Goal: Task Accomplishment & Management: Manage account settings

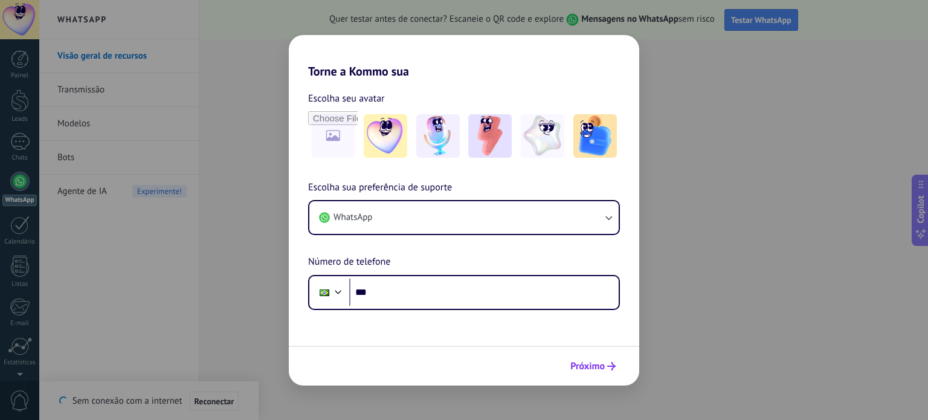
click at [617, 362] on button "Próximo" at bounding box center [593, 366] width 56 height 21
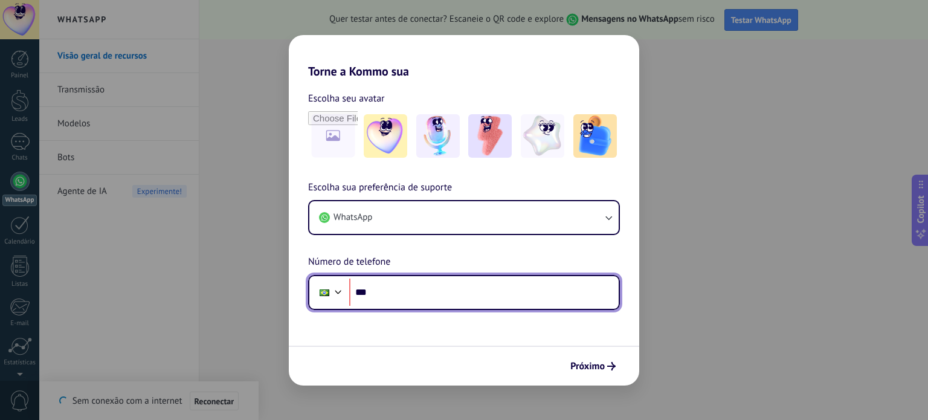
click at [488, 299] on input "***" at bounding box center [483, 292] width 269 height 28
type input "**********"
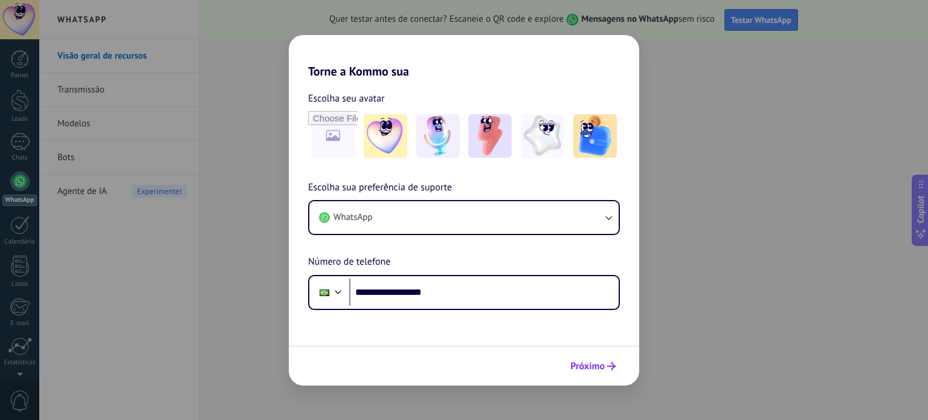
click at [594, 368] on span "Próximo" at bounding box center [587, 366] width 34 height 8
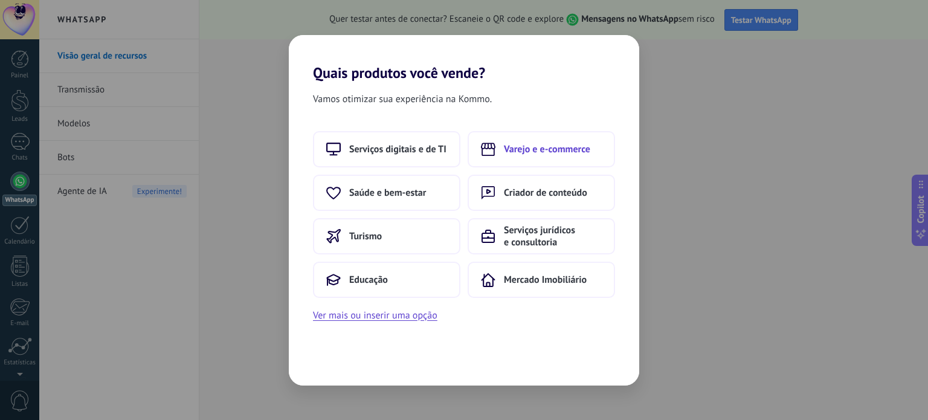
click at [536, 155] on button "Varejo e e-commerce" at bounding box center [541, 149] width 147 height 36
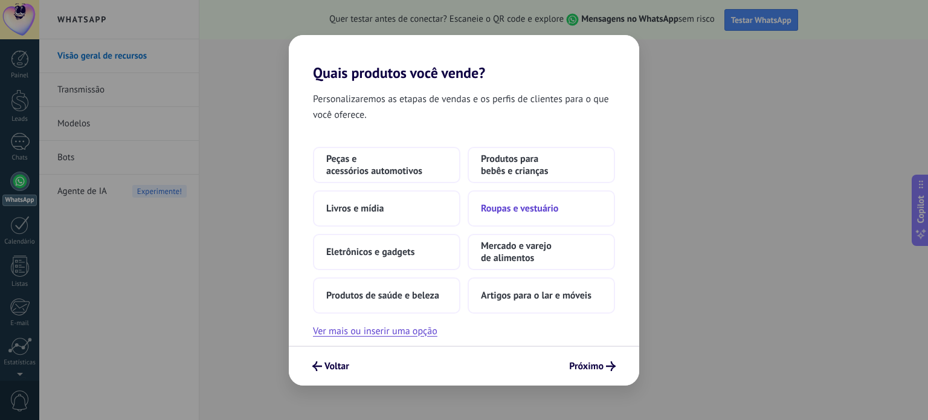
click at [553, 208] on span "Roupas e vestuário" at bounding box center [519, 208] width 77 height 12
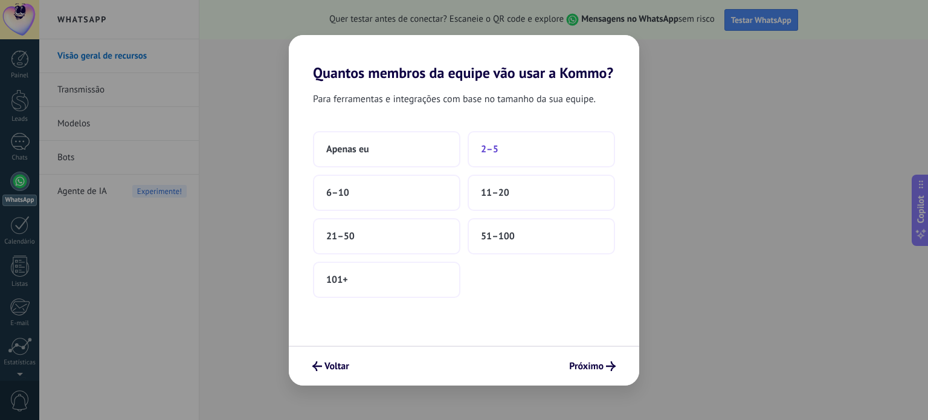
click at [533, 159] on button "2–5" at bounding box center [541, 149] width 147 height 36
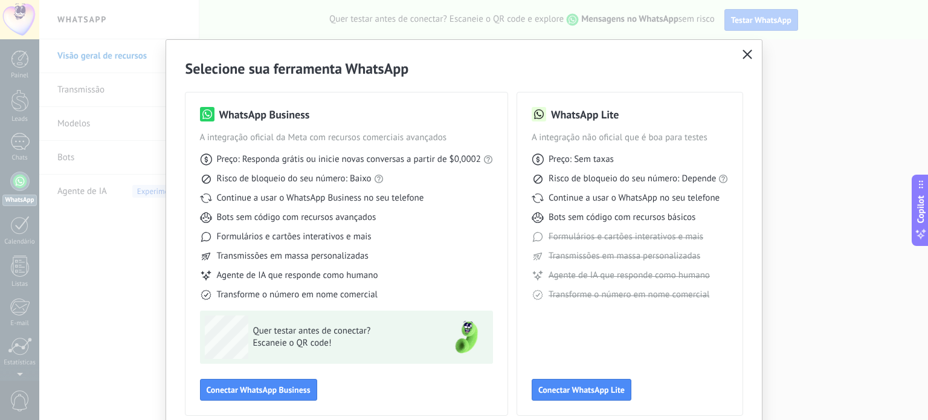
click at [747, 55] on icon "button" at bounding box center [747, 55] width 10 height 10
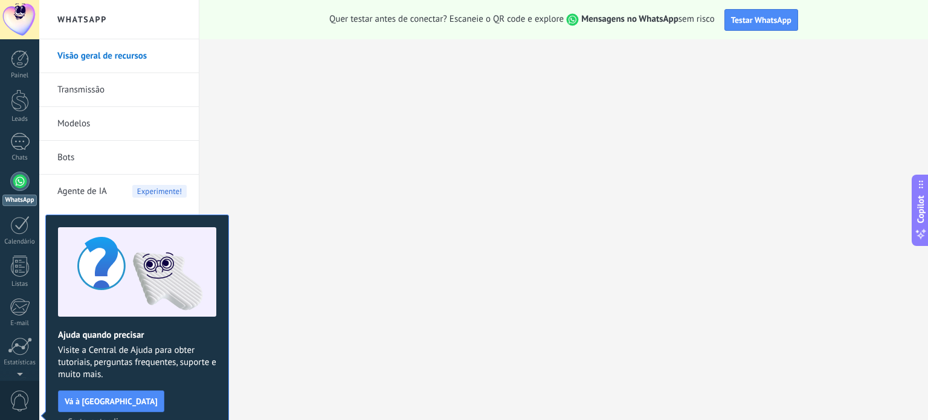
click at [118, 417] on span "Certo, entendi" at bounding box center [93, 421] width 51 height 8
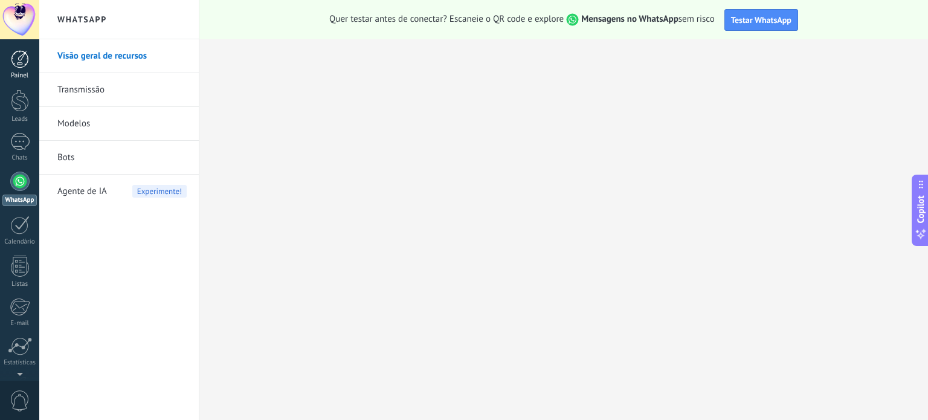
click at [24, 58] on div at bounding box center [20, 59] width 18 height 18
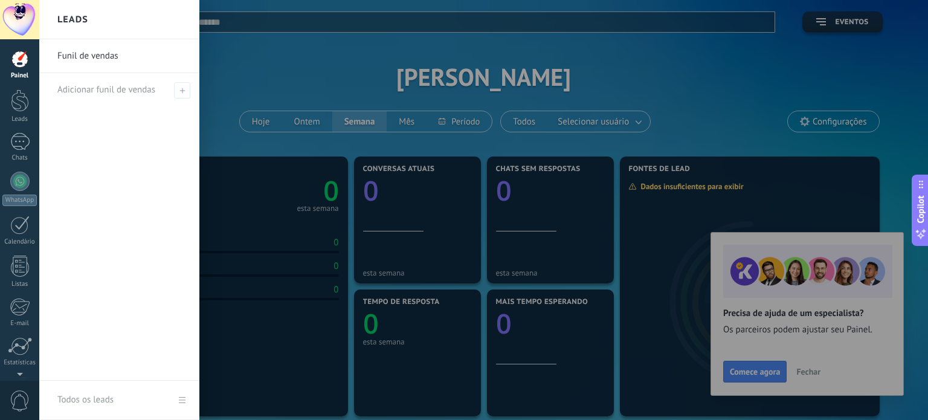
click at [333, 211] on div at bounding box center [503, 210] width 928 height 420
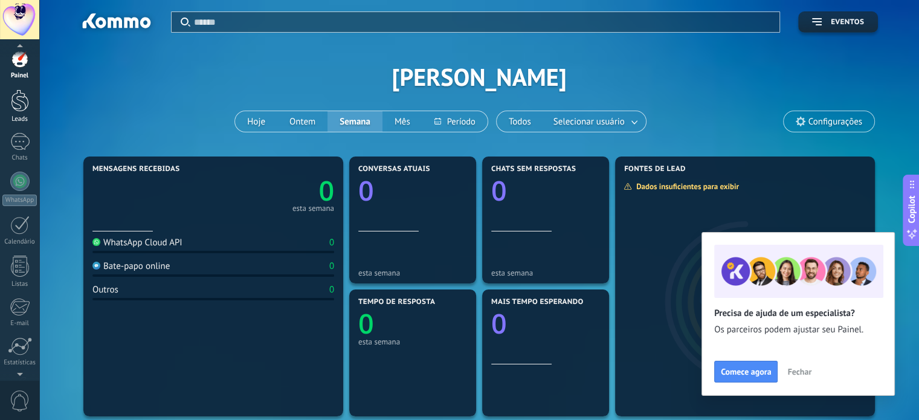
click at [22, 111] on div at bounding box center [20, 100] width 18 height 22
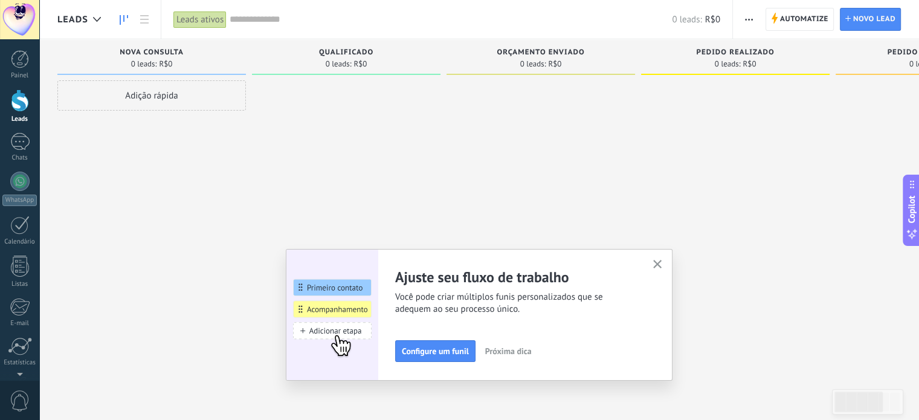
click at [662, 262] on use "button" at bounding box center [657, 264] width 9 height 9
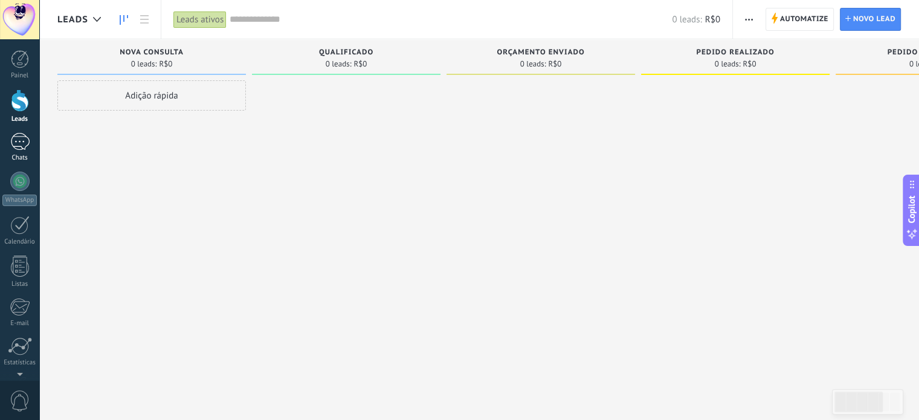
click at [9, 142] on link "Chats" at bounding box center [19, 147] width 39 height 29
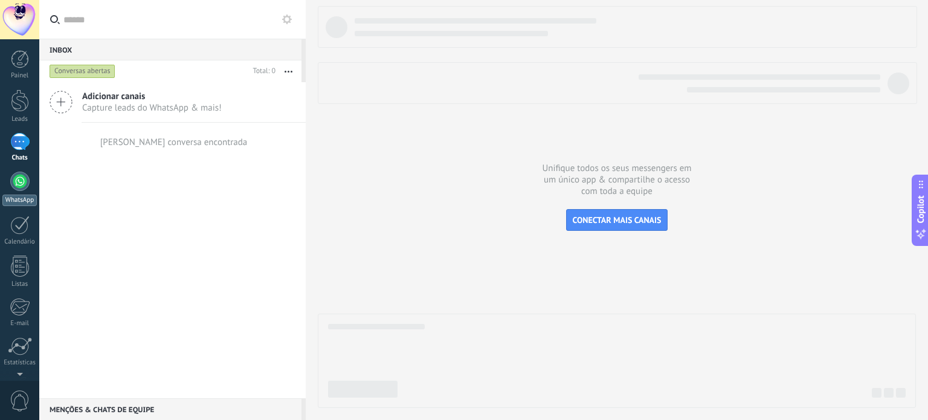
click at [17, 179] on div at bounding box center [19, 181] width 19 height 19
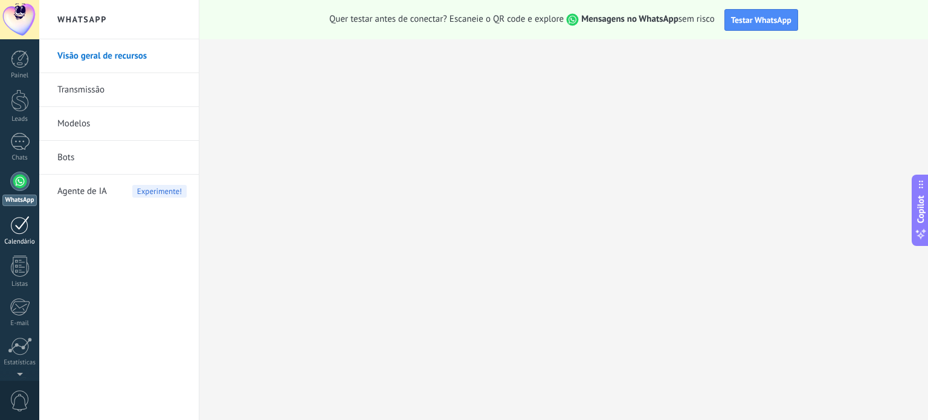
click at [14, 222] on div at bounding box center [19, 225] width 19 height 19
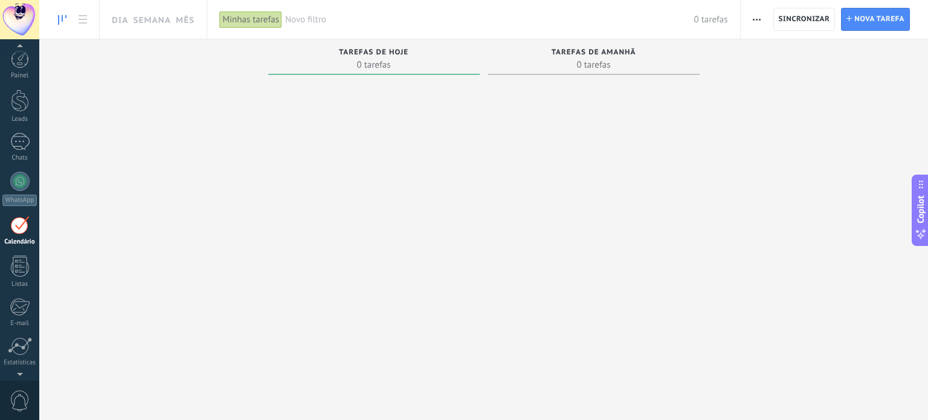
scroll to position [34, 0]
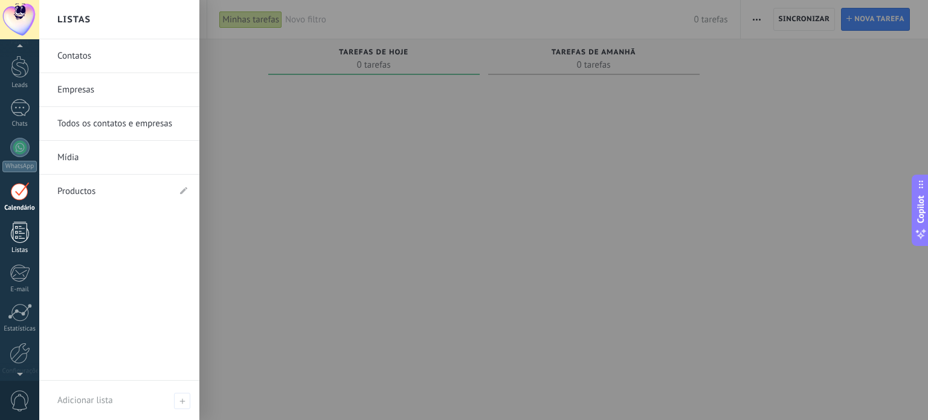
click at [21, 230] on div at bounding box center [20, 232] width 18 height 21
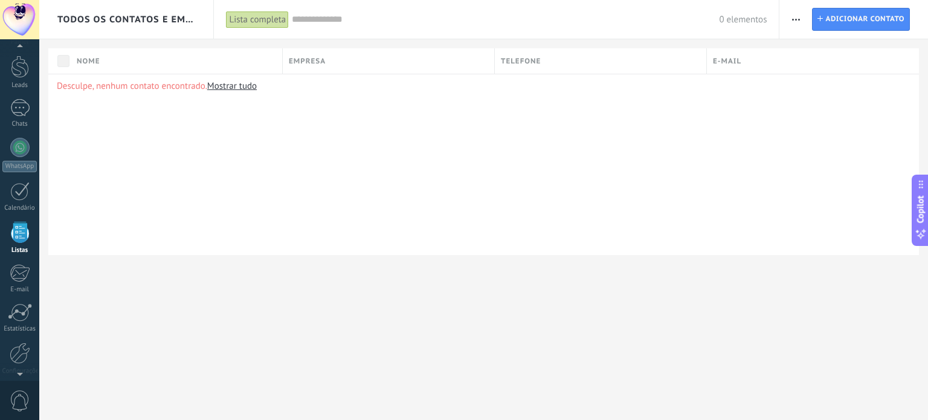
scroll to position [74, 0]
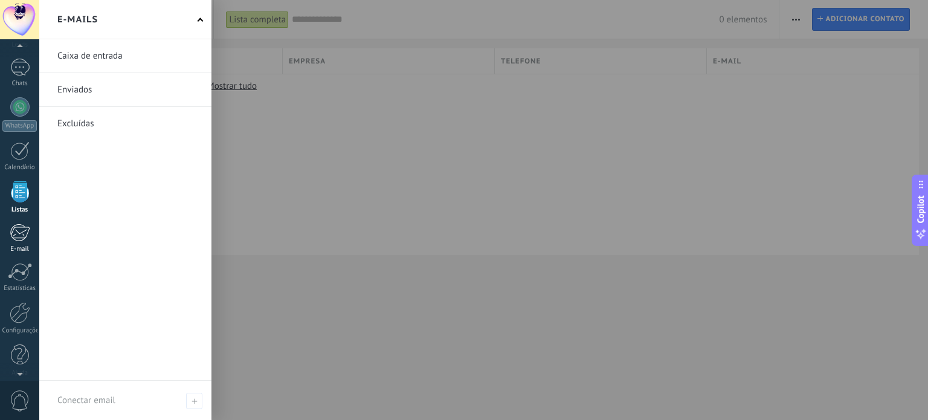
click at [10, 239] on div at bounding box center [20, 232] width 20 height 18
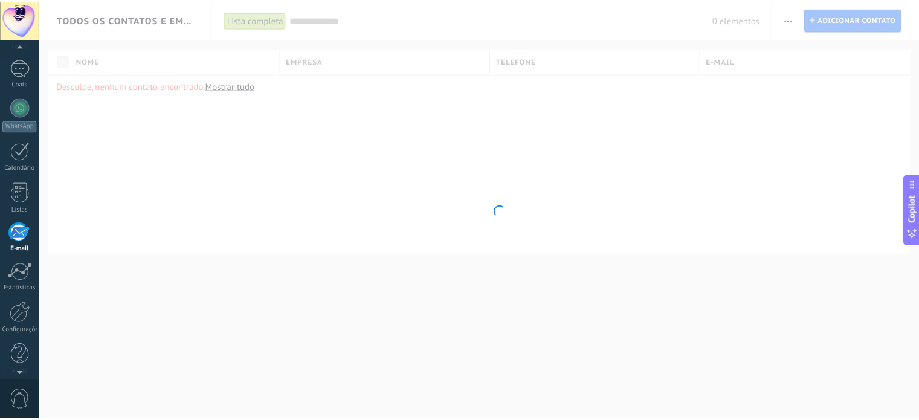
scroll to position [82, 0]
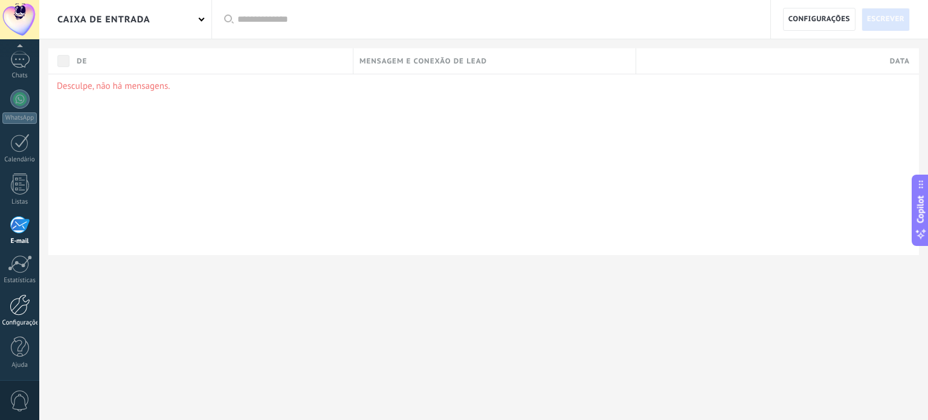
click at [22, 298] on div at bounding box center [20, 304] width 21 height 21
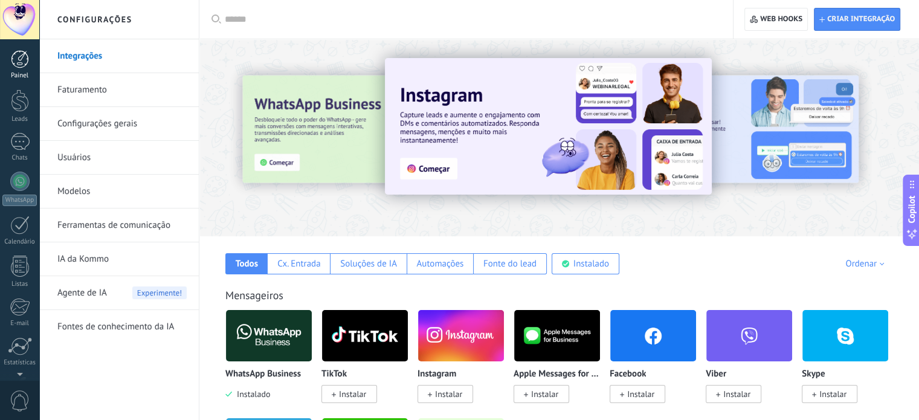
click at [19, 65] on div at bounding box center [20, 59] width 18 height 18
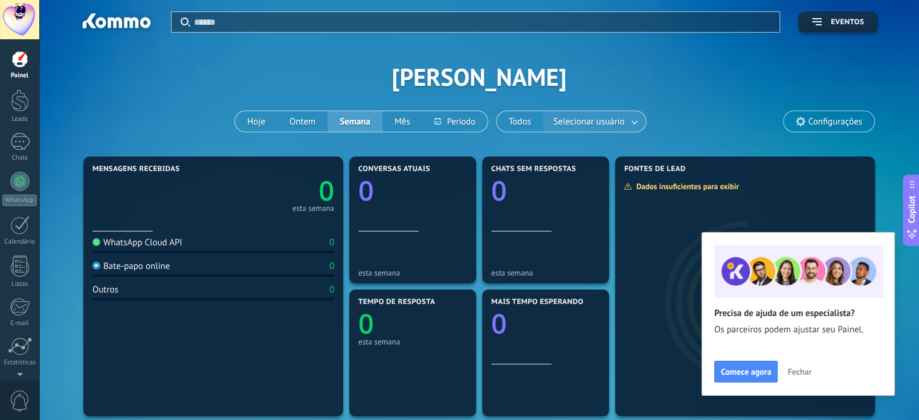
click at [599, 123] on span "Selecionar usuário" at bounding box center [589, 122] width 76 height 16
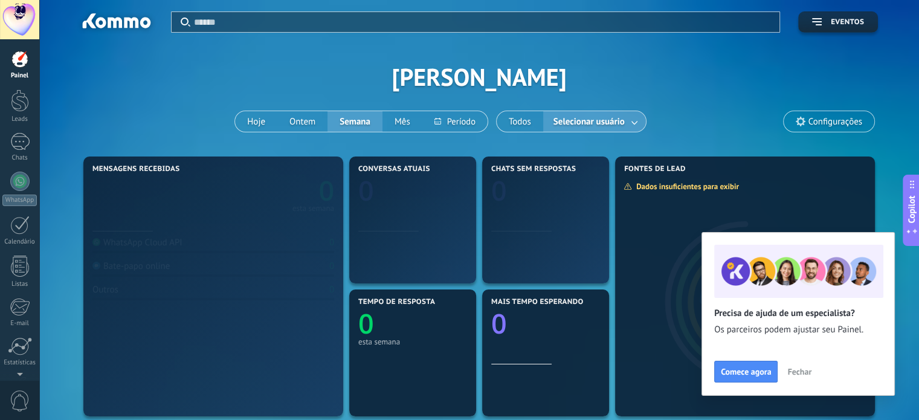
click at [631, 118] on link at bounding box center [635, 122] width 22 height 20
click at [681, 84] on div "Aplicar Eventos [PERSON_NAME] Ontem Semana Mês Todos Selecionar usuário Configu…" at bounding box center [478, 76] width 843 height 153
click at [634, 122] on link at bounding box center [635, 122] width 22 height 20
click at [820, 124] on span "Configurações" at bounding box center [835, 122] width 54 height 10
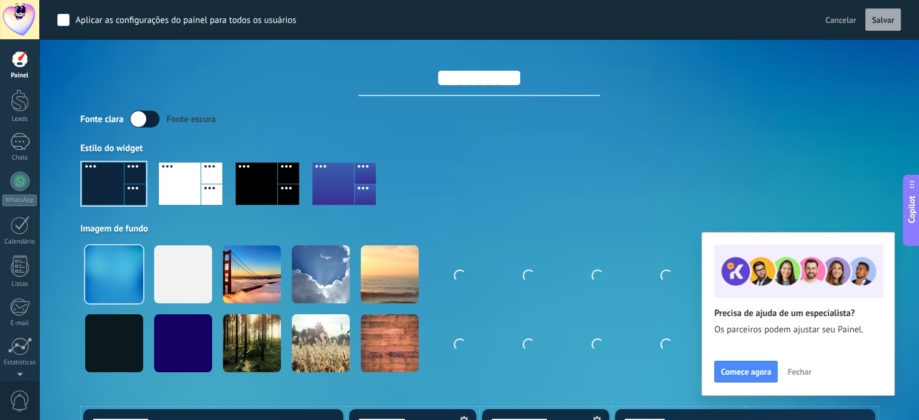
click at [199, 176] on div at bounding box center [180, 183] width 42 height 42
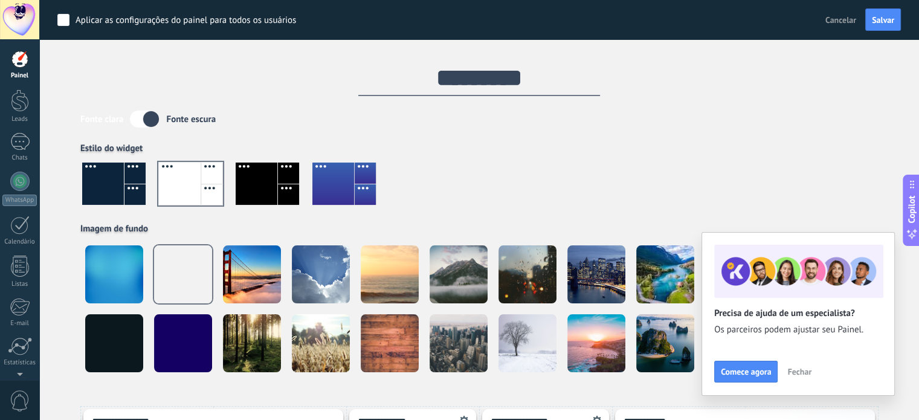
click at [117, 172] on div at bounding box center [103, 183] width 42 height 42
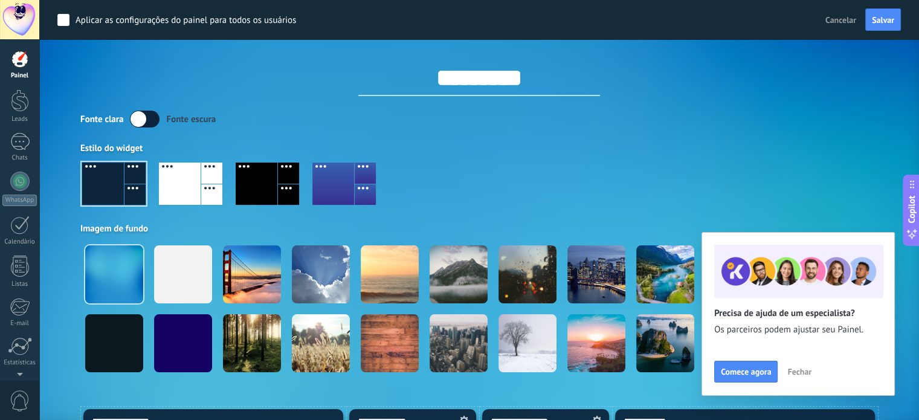
click at [21, 66] on div at bounding box center [20, 59] width 18 height 18
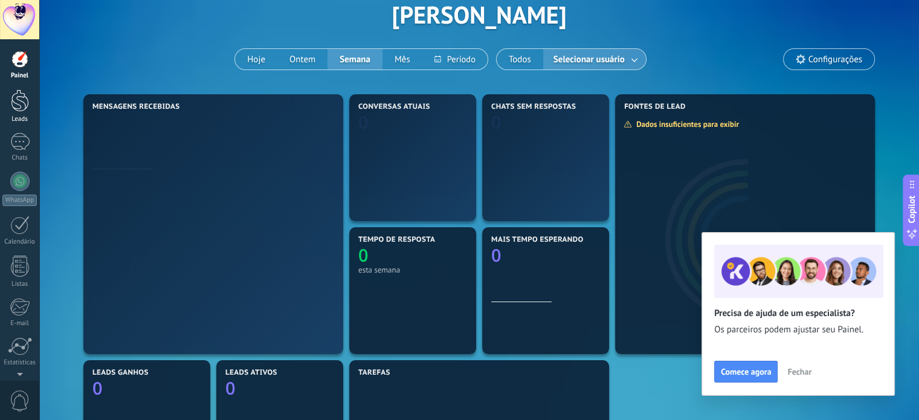
scroll to position [60, 0]
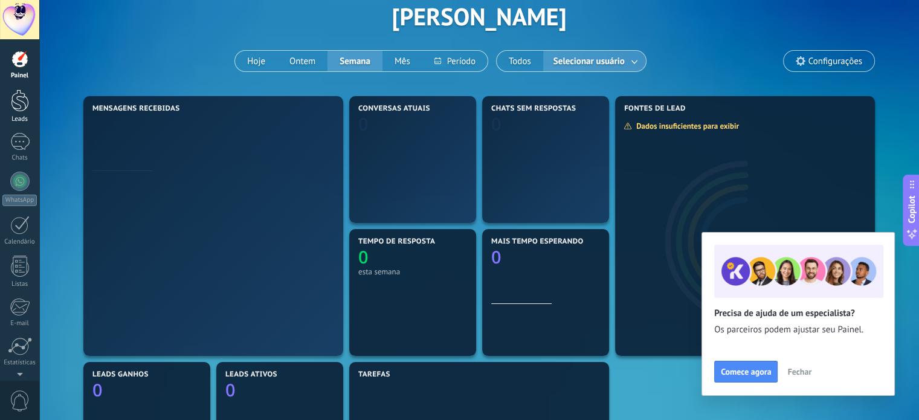
click at [23, 99] on div at bounding box center [20, 100] width 18 height 22
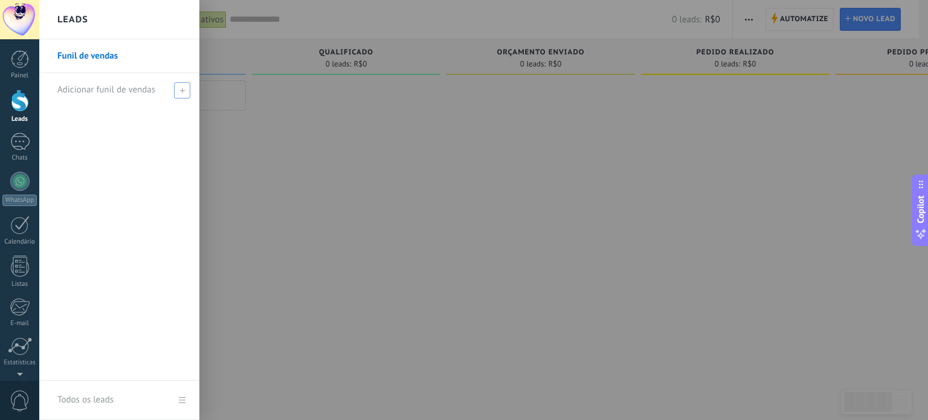
click at [184, 91] on icon at bounding box center [181, 90] width 5 height 5
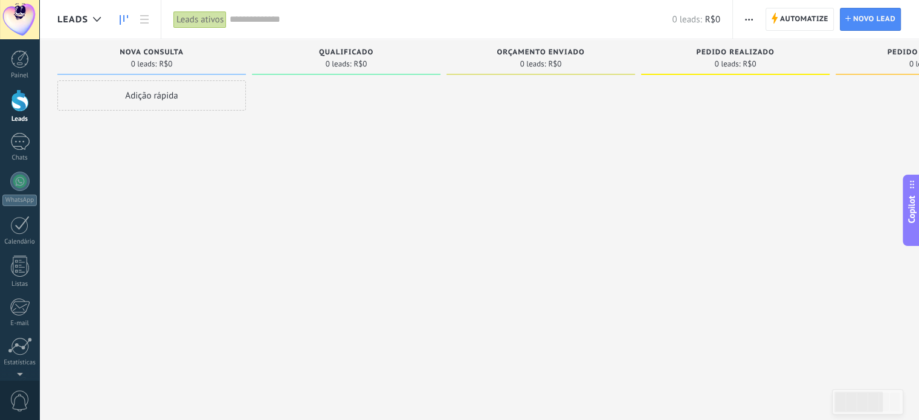
click at [181, 97] on div "Adição rápida" at bounding box center [151, 95] width 188 height 30
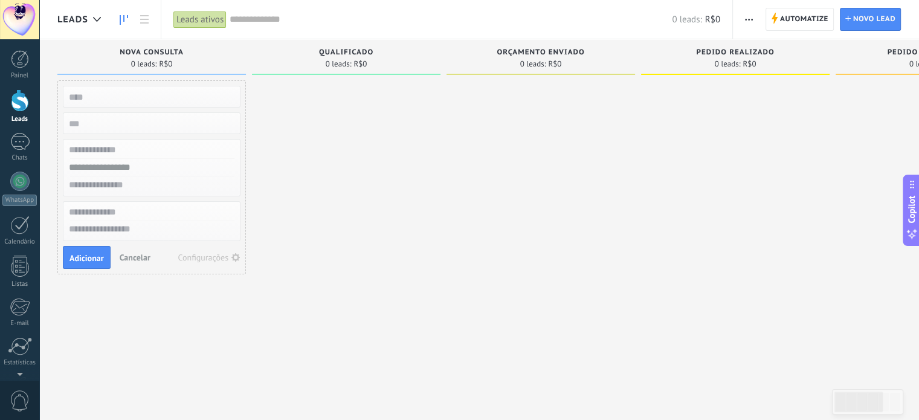
click at [135, 152] on input "text" at bounding box center [150, 150] width 176 height 18
click at [134, 161] on input "text" at bounding box center [150, 168] width 176 height 18
click at [111, 185] on input "text" at bounding box center [150, 185] width 176 height 18
click at [123, 208] on input "text" at bounding box center [150, 213] width 176 height 18
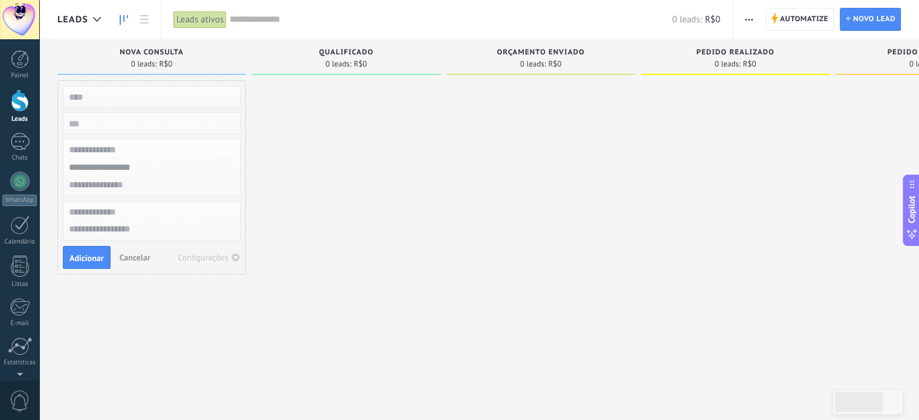
click at [127, 229] on textarea at bounding box center [151, 230] width 176 height 18
click at [125, 92] on input "text" at bounding box center [150, 96] width 176 height 17
type input "****"
click at [102, 117] on input "numeric" at bounding box center [150, 123] width 176 height 17
click at [104, 144] on input "text" at bounding box center [150, 150] width 176 height 18
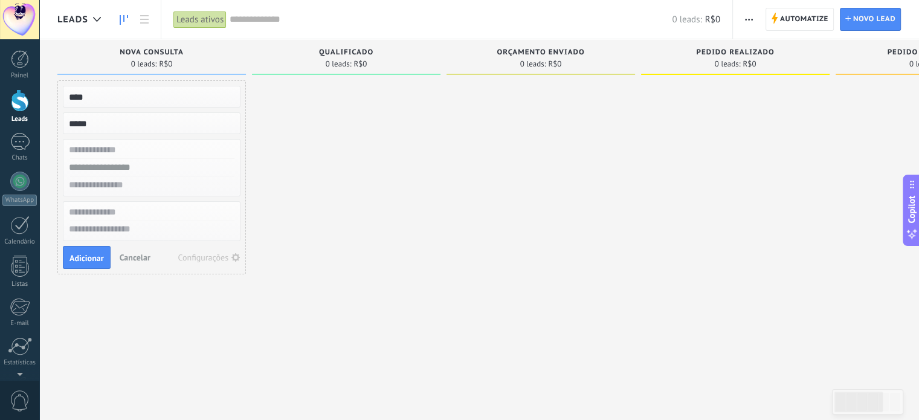
click at [83, 121] on input "numeric" at bounding box center [150, 123] width 176 height 17
click at [78, 122] on input "numeric" at bounding box center [150, 123] width 176 height 17
type input "*********"
click at [126, 153] on input "text" at bounding box center [150, 150] width 176 height 18
drag, startPoint x: 104, startPoint y: 100, endPoint x: 68, endPoint y: 103, distance: 36.4
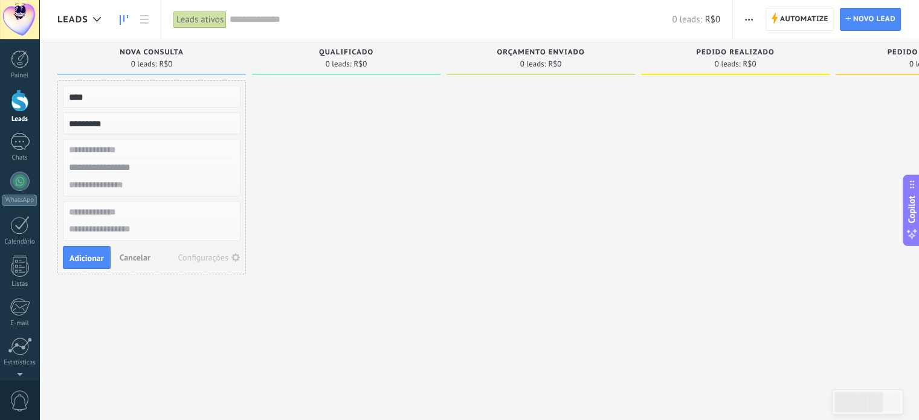
click at [68, 103] on input "****" at bounding box center [150, 96] width 176 height 17
click at [121, 214] on input "text" at bounding box center [150, 213] width 176 height 18
type input "****"
click at [114, 226] on textarea at bounding box center [151, 230] width 176 height 18
type textarea "***"
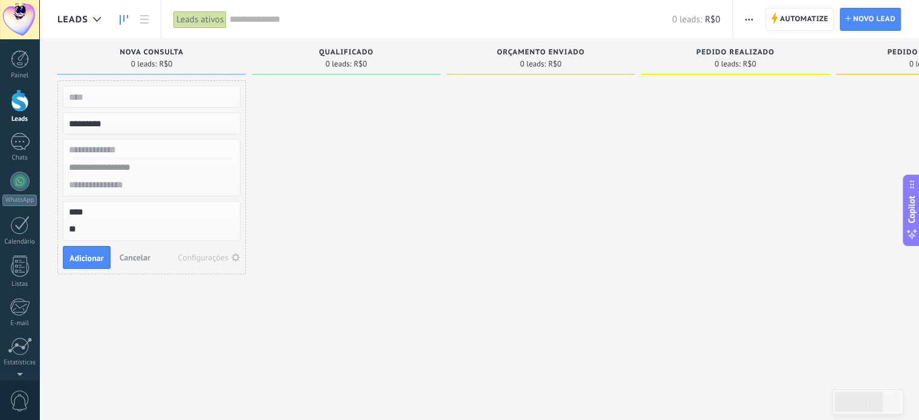
type textarea "***"
type textarea "****"
type textarea "*****"
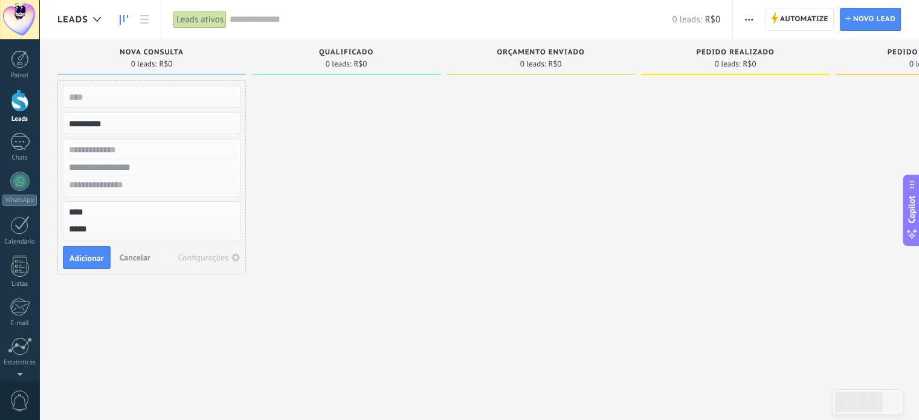
type textarea "******"
type textarea "*******"
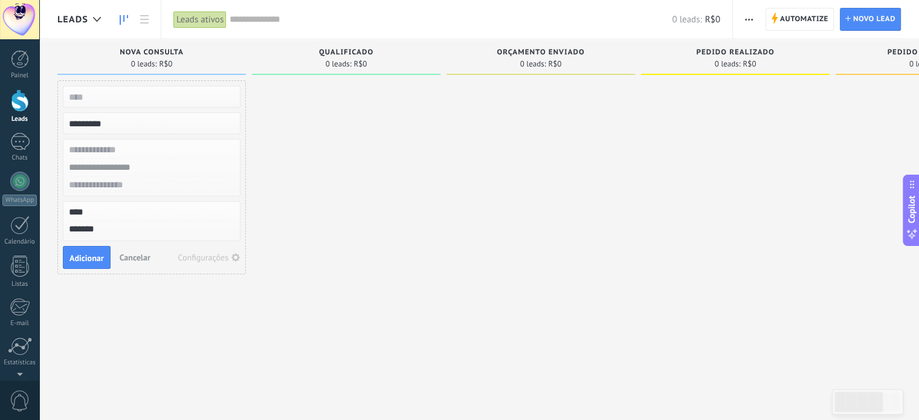
type textarea "*******"
type textarea "*********"
type textarea "**********"
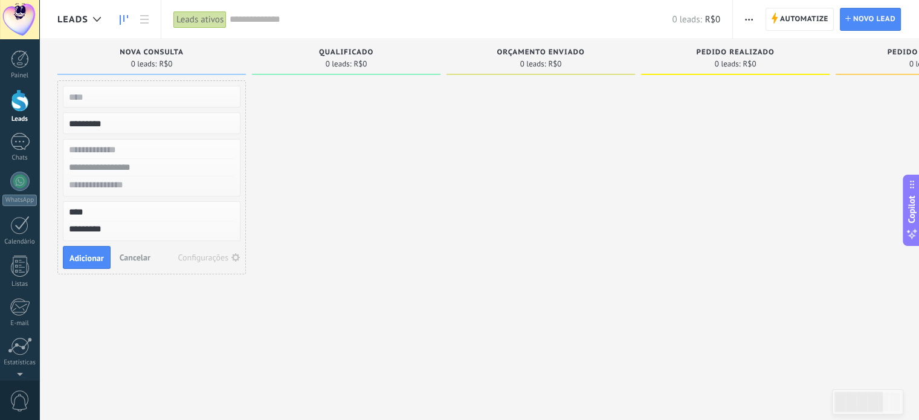
type textarea "**********"
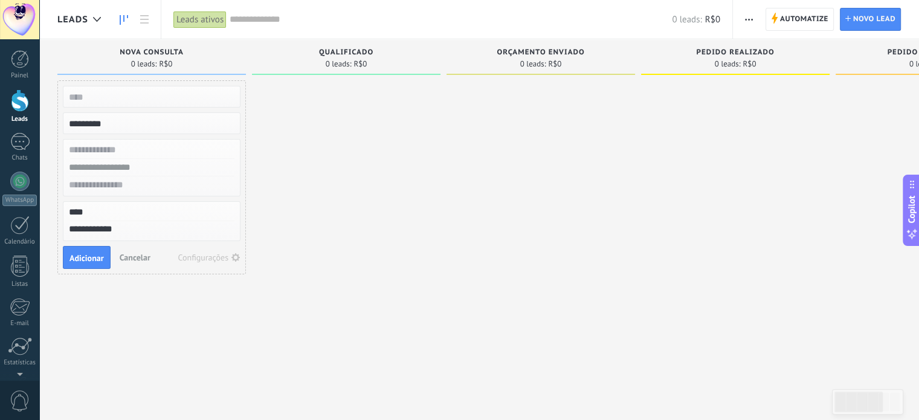
type textarea "**********"
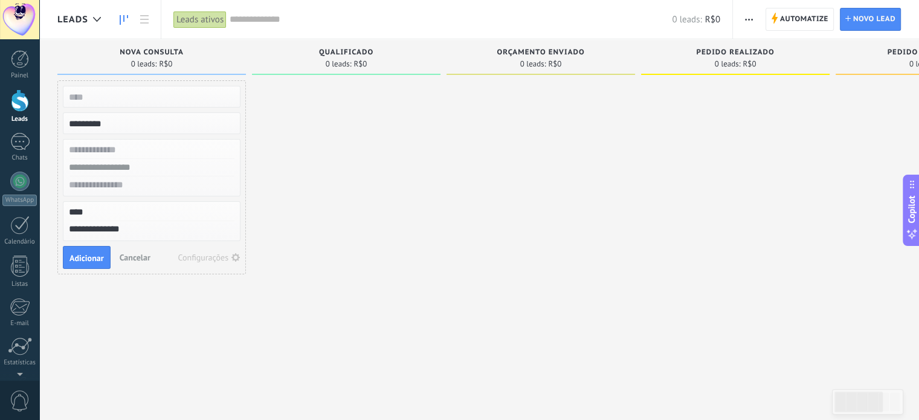
type textarea "**********"
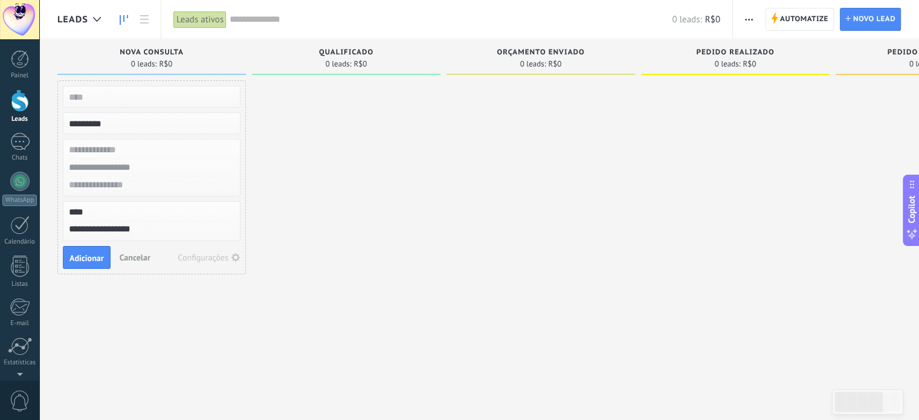
type textarea "**********"
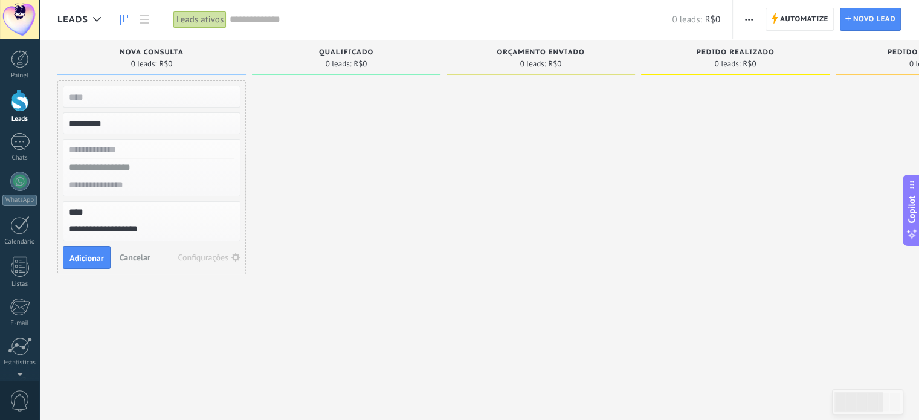
type textarea "**********"
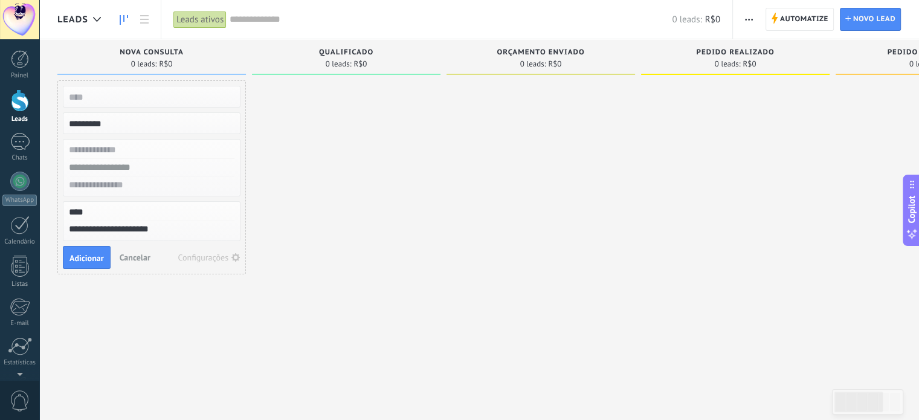
type textarea "**********"
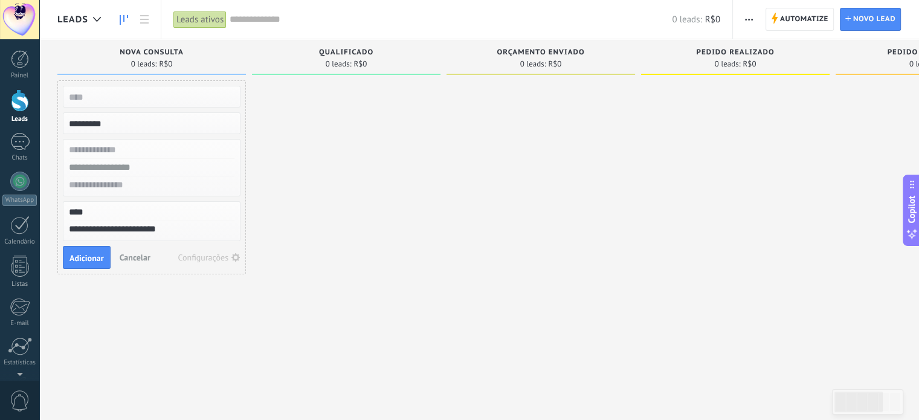
type textarea "**********"
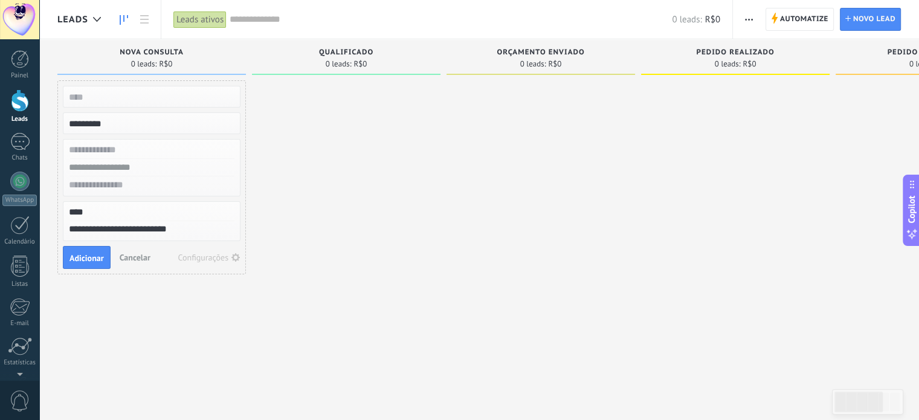
type textarea "**********"
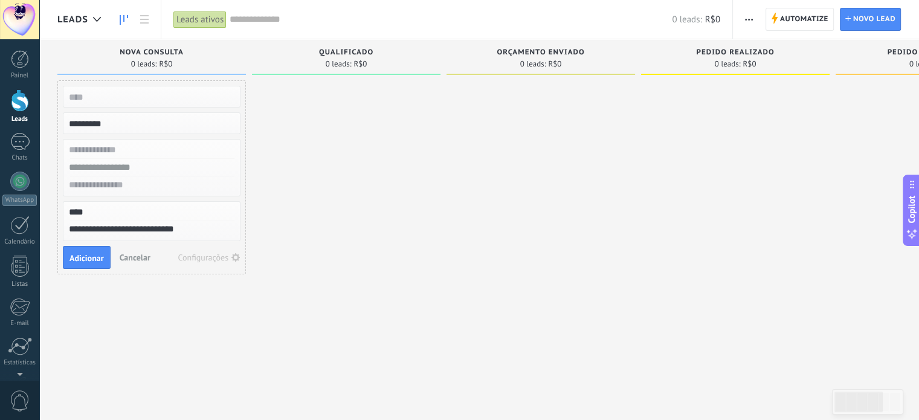
type textarea "**********"
click at [156, 159] on input "text" at bounding box center [150, 168] width 176 height 18
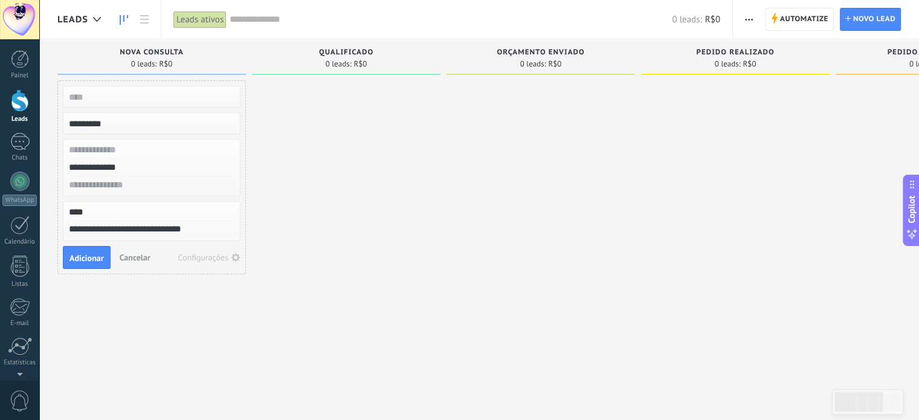
type input "**********"
click at [176, 146] on input "text" at bounding box center [150, 150] width 176 height 18
type input "****"
click at [118, 187] on input "text" at bounding box center [150, 185] width 176 height 18
click at [104, 95] on input "text" at bounding box center [150, 96] width 176 height 17
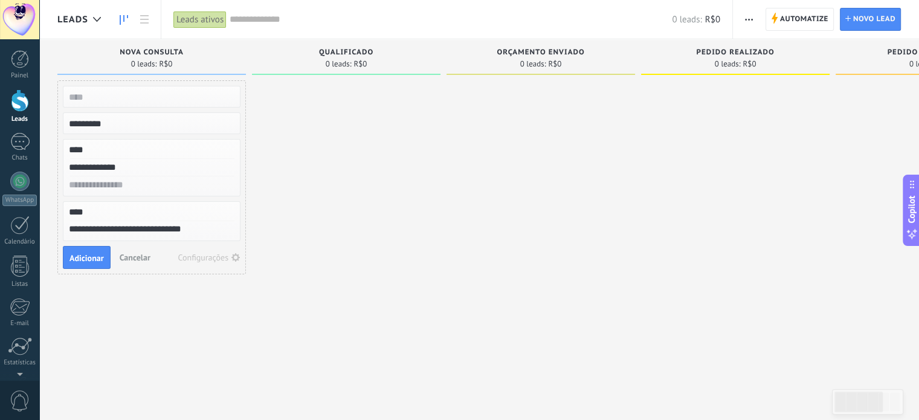
type input "**********"
click at [98, 260] on span "Adicionar" at bounding box center [86, 258] width 34 height 8
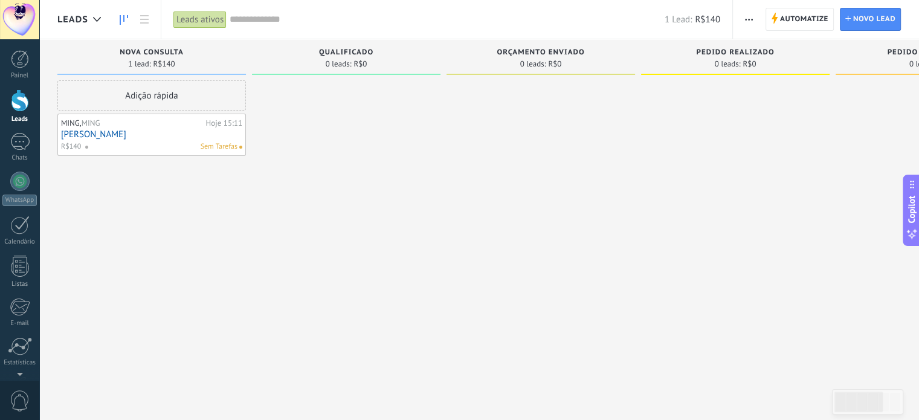
click at [222, 131] on link "[PERSON_NAME]" at bounding box center [151, 134] width 181 height 10
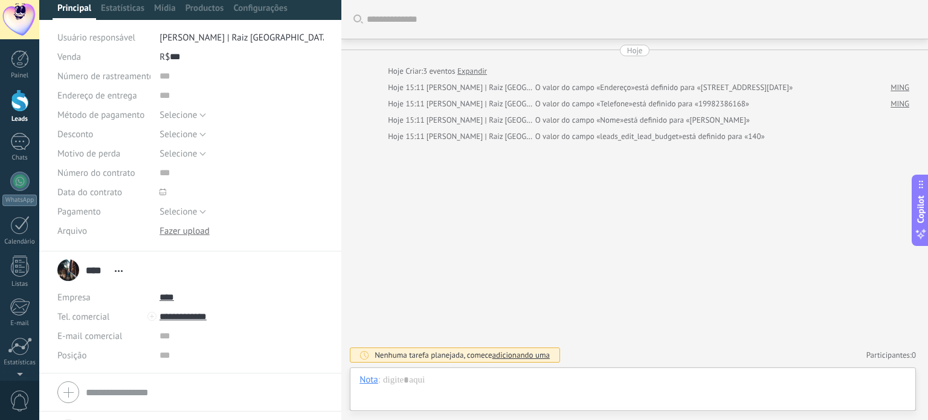
scroll to position [121, 0]
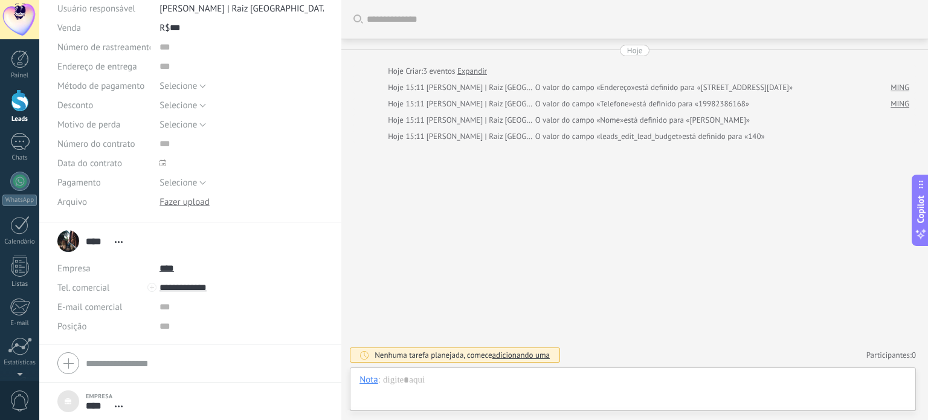
click at [63, 242] on div "**** MING **** MING Sobrenome Abrir detalhes Copiar nome Desvincular Contato pr…" at bounding box center [92, 241] width 71 height 30
click at [121, 239] on span "Abrir detalhes Copiar nome Desvincular Contato principal" at bounding box center [119, 241] width 20 height 9
click at [138, 256] on link "Abrir detalhes" at bounding box center [159, 257] width 54 height 11
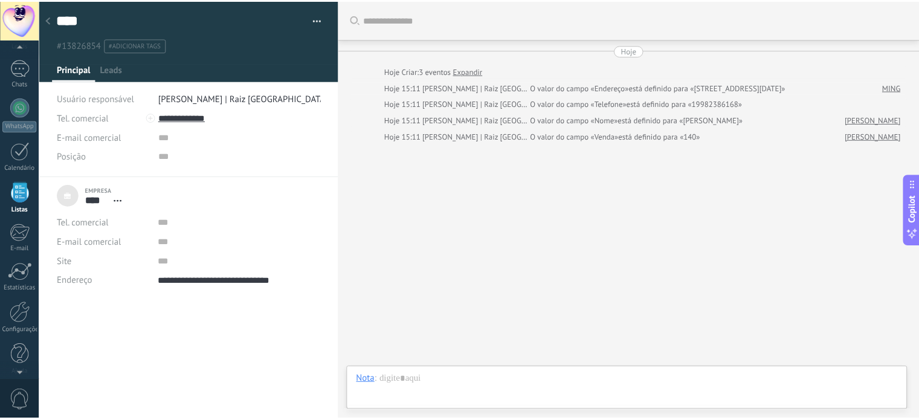
scroll to position [12, 0]
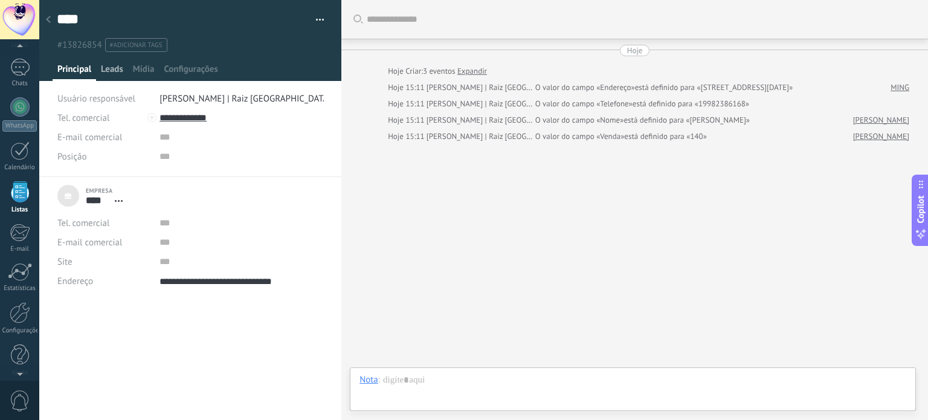
click at [115, 64] on span "Leads" at bounding box center [112, 72] width 22 height 18
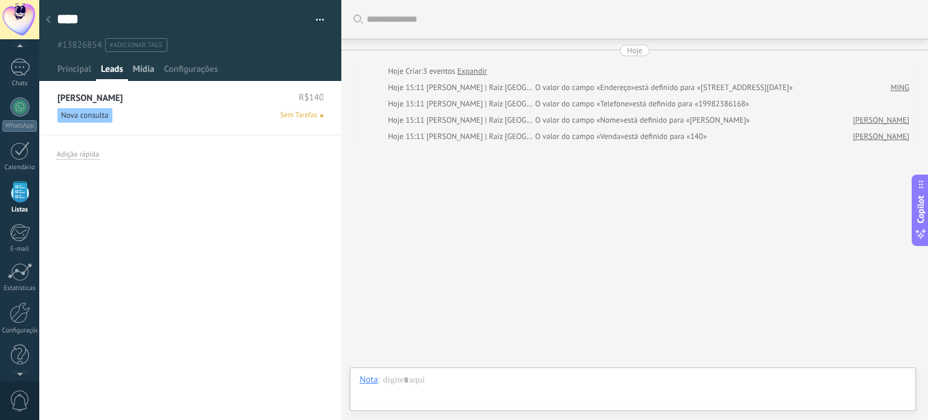
click at [135, 71] on span "Mídia" at bounding box center [144, 72] width 22 height 18
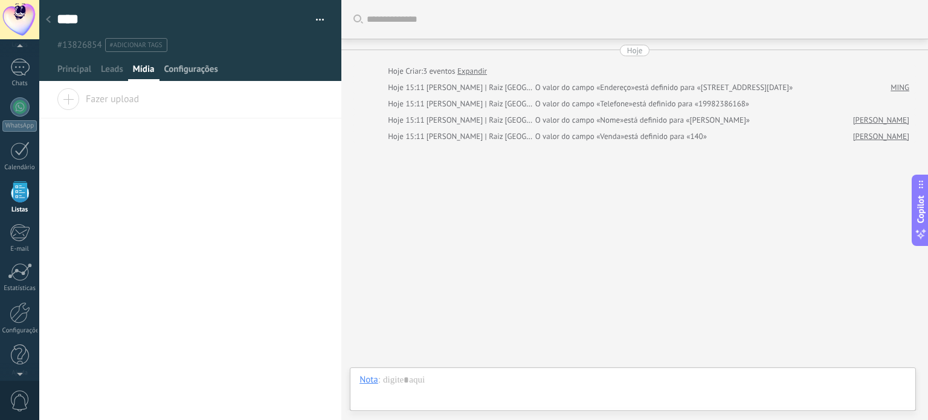
click at [193, 72] on span "Configurações" at bounding box center [191, 72] width 54 height 18
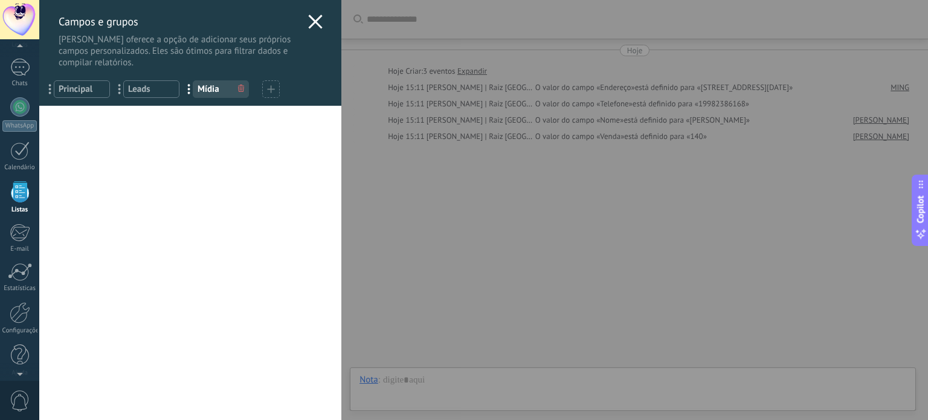
click at [313, 25] on icon at bounding box center [315, 21] width 14 height 14
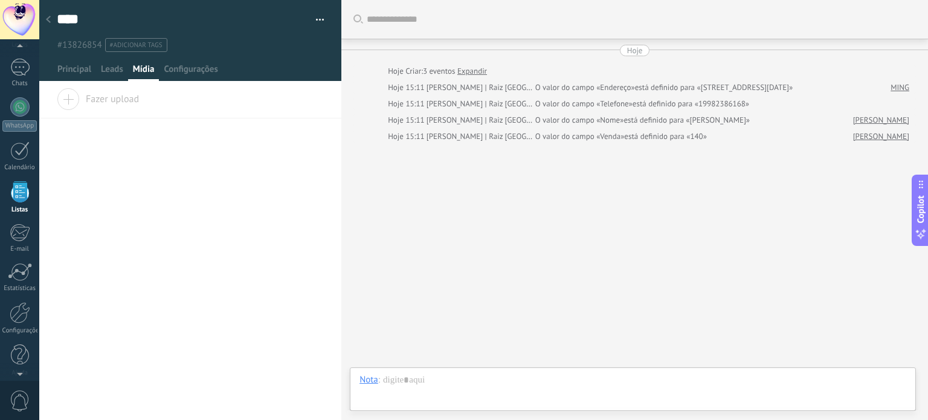
click at [48, 19] on use at bounding box center [48, 19] width 5 height 7
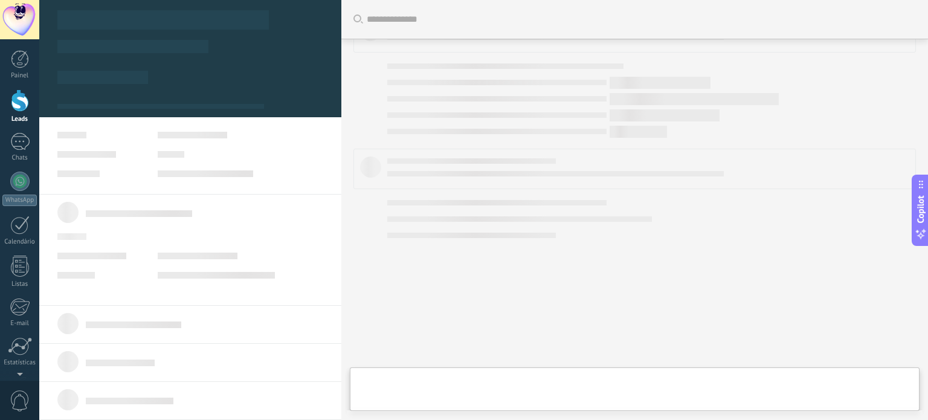
click at [457, 200] on div at bounding box center [496, 202] width 219 height 5
click at [388, 328] on div at bounding box center [634, 210] width 562 height 396
click at [5, 108] on link "Leads" at bounding box center [19, 106] width 39 height 34
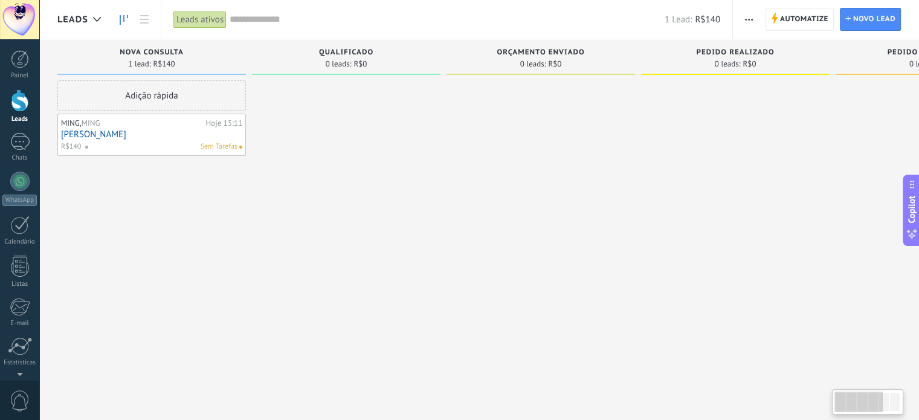
click at [130, 127] on div "[PERSON_NAME]" at bounding box center [132, 123] width 142 height 10
click at [89, 136] on link "[PERSON_NAME]" at bounding box center [151, 134] width 181 height 10
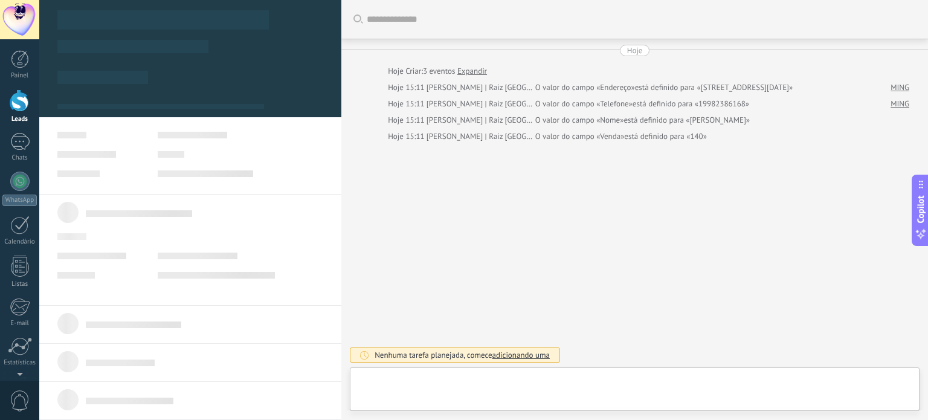
type textarea "**********"
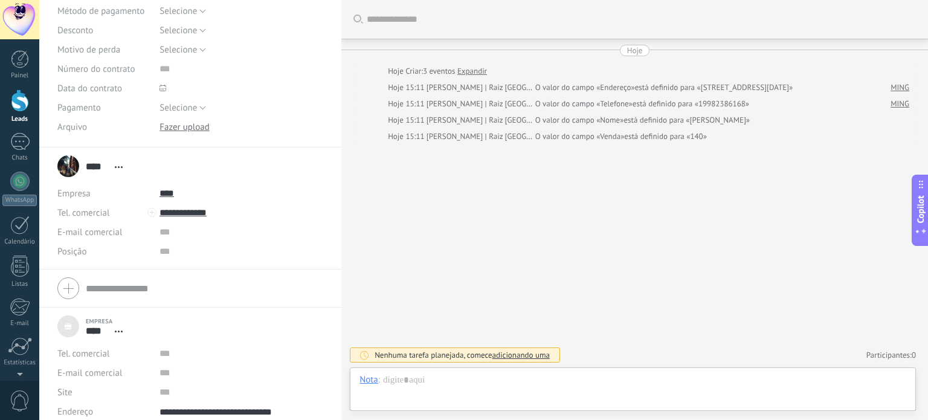
scroll to position [204, 0]
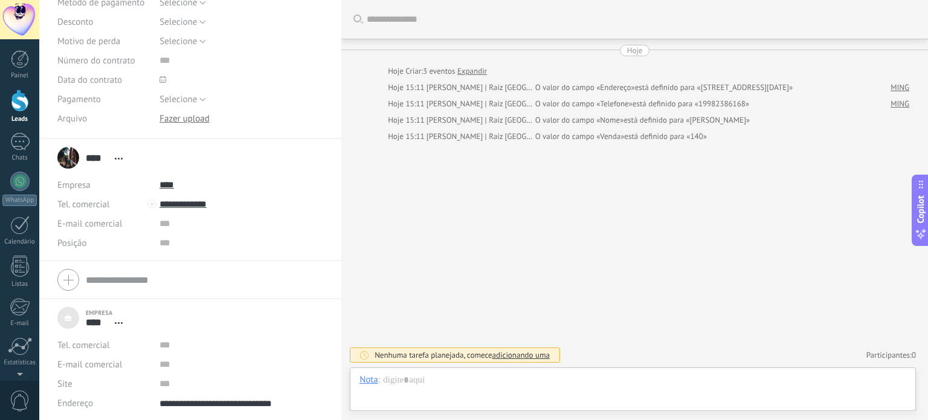
click at [119, 322] on icon at bounding box center [119, 323] width 8 height 2
click at [226, 333] on form "Empresa **** MING Abrir detalhes Desvincular Tel. comercial Comercial direto" at bounding box center [190, 358] width 266 height 110
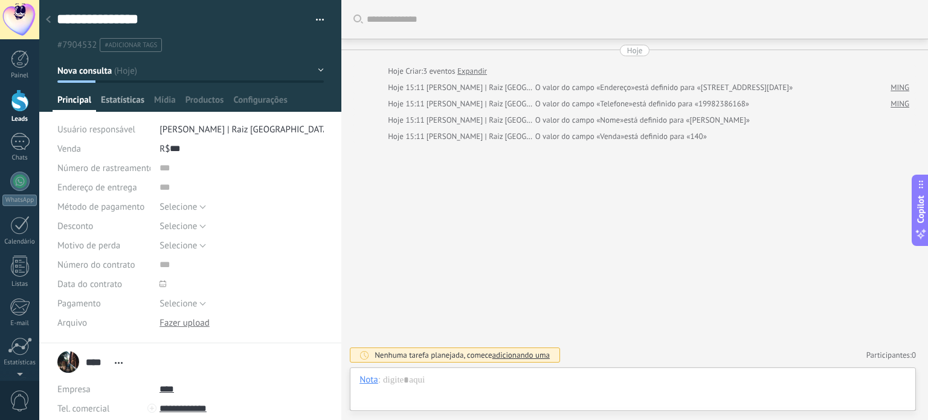
click at [109, 104] on span "Estatísticas" at bounding box center [122, 103] width 43 height 18
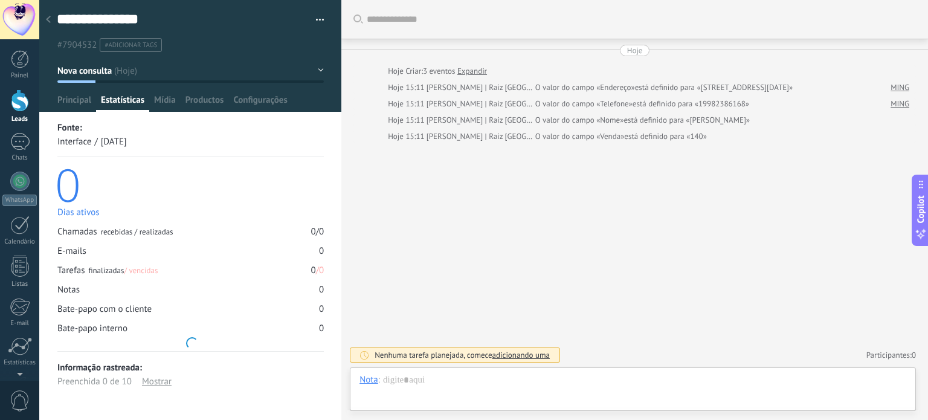
click at [310, 69] on button "Nova consulta" at bounding box center [190, 71] width 266 height 22
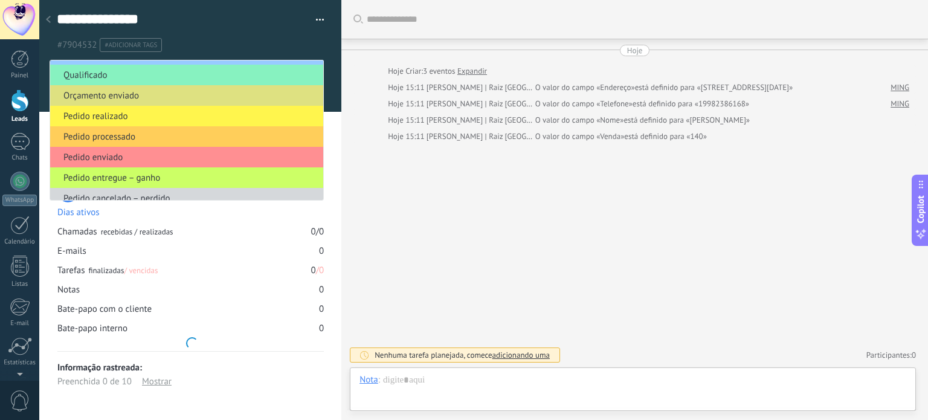
scroll to position [25, 0]
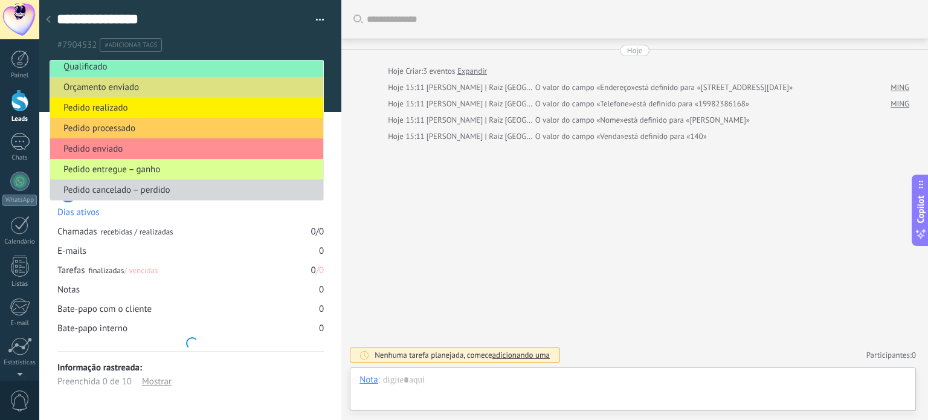
click at [188, 173] on span "Pedido entregue – ganho" at bounding box center [184, 169] width 269 height 11
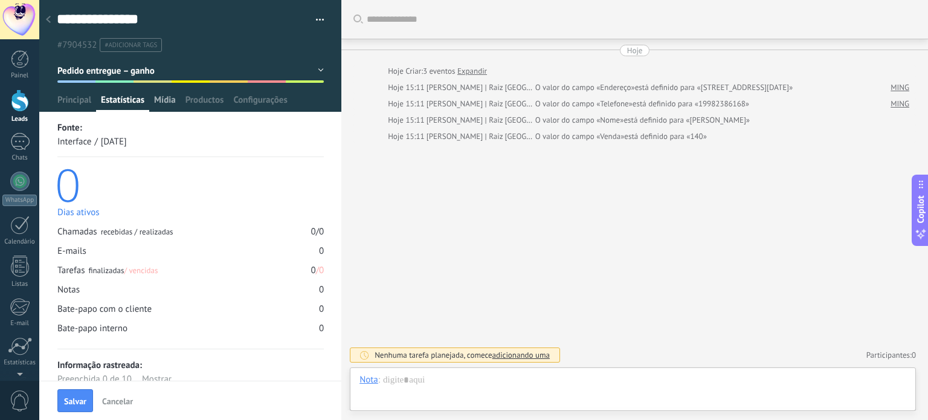
click at [150, 101] on div "Mídia" at bounding box center [164, 103] width 31 height 18
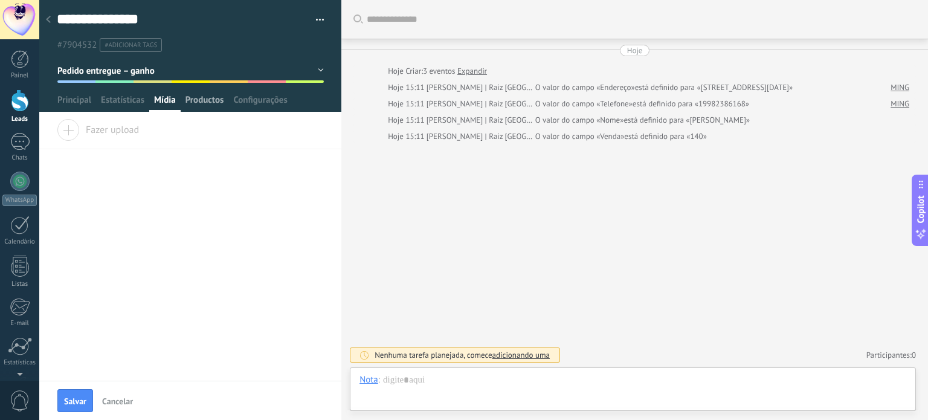
click at [196, 104] on span "Productos" at bounding box center [204, 103] width 39 height 18
click at [256, 101] on span "Configurações" at bounding box center [260, 103] width 54 height 18
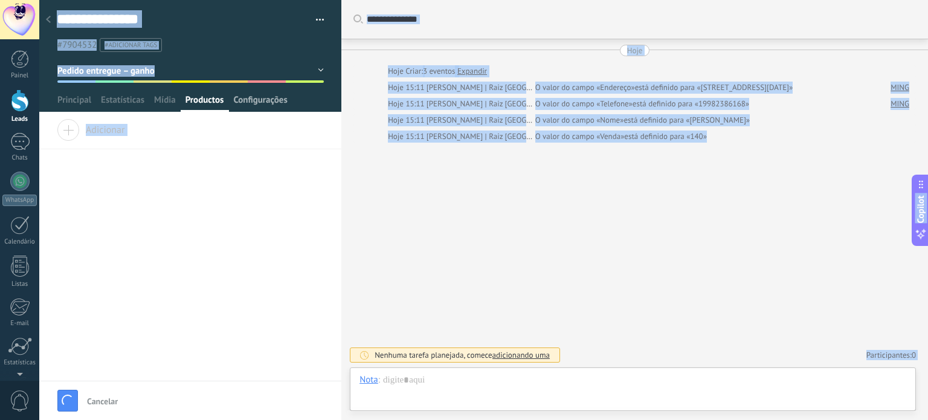
click at [263, 104] on span "Configurações" at bounding box center [260, 103] width 54 height 18
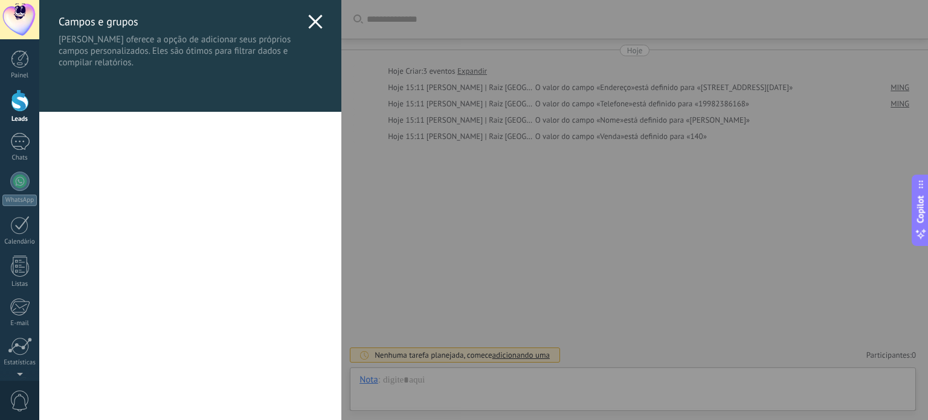
click at [313, 28] on icon at bounding box center [315, 21] width 14 height 14
click at [313, 28] on button "button" at bounding box center [316, 20] width 18 height 18
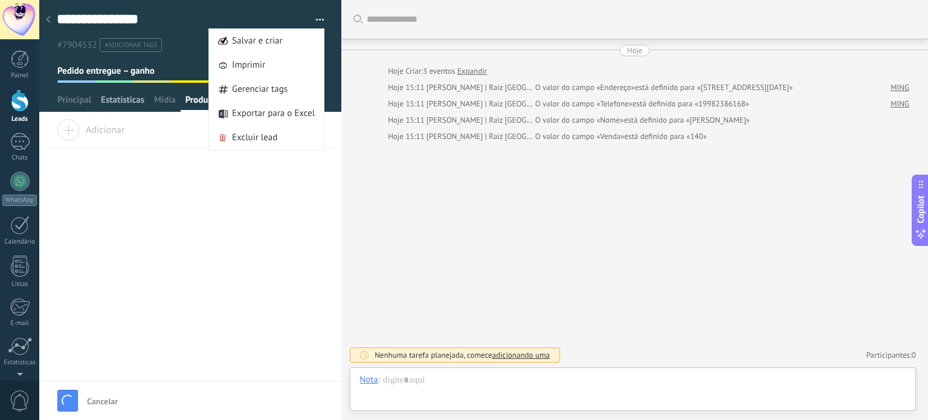
click at [130, 94] on span "Estatísticas" at bounding box center [122, 103] width 43 height 18
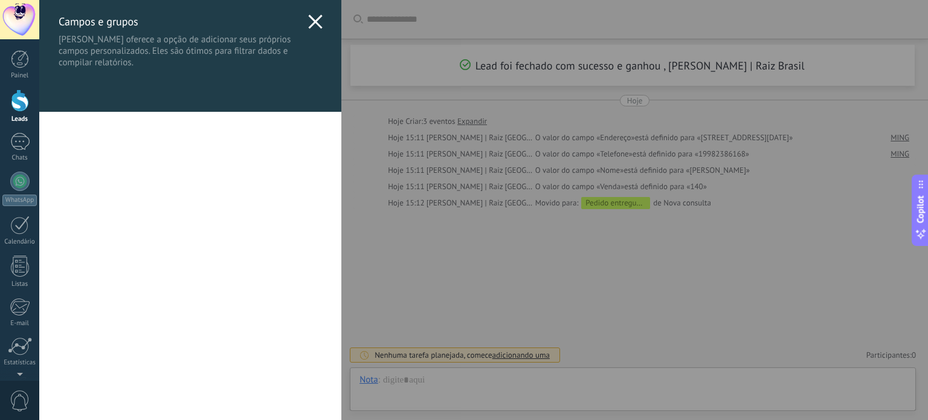
click at [317, 24] on icon at bounding box center [315, 21] width 14 height 14
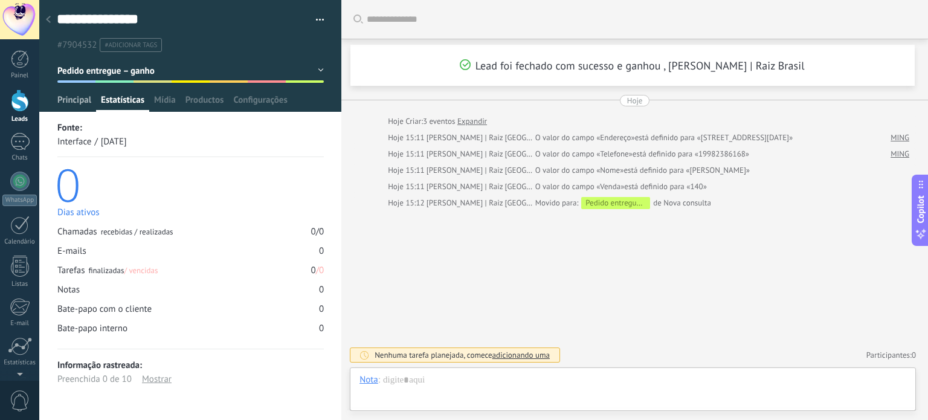
click at [68, 101] on span "Principal" at bounding box center [74, 103] width 34 height 18
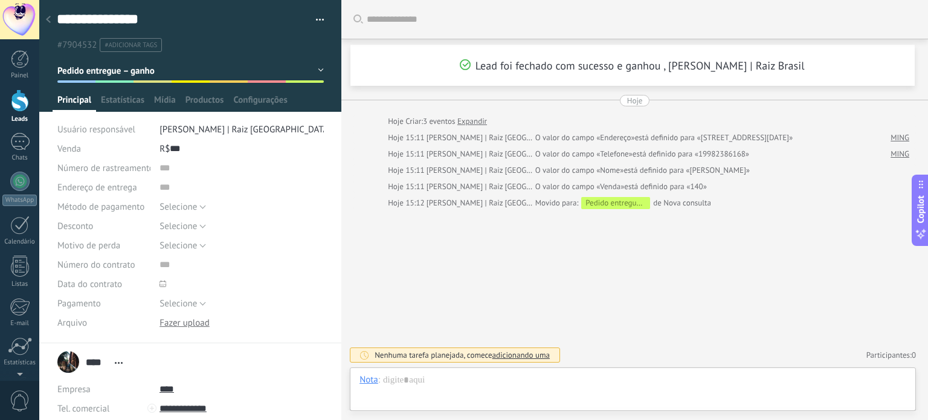
click at [188, 149] on div "R$ *** 140" at bounding box center [241, 148] width 164 height 19
click at [184, 149] on div "R$ *** 140" at bounding box center [241, 148] width 164 height 19
click at [184, 147] on div "R$ *** 140" at bounding box center [241, 148] width 164 height 19
click at [182, 146] on input "***" at bounding box center [177, 148] width 15 height 19
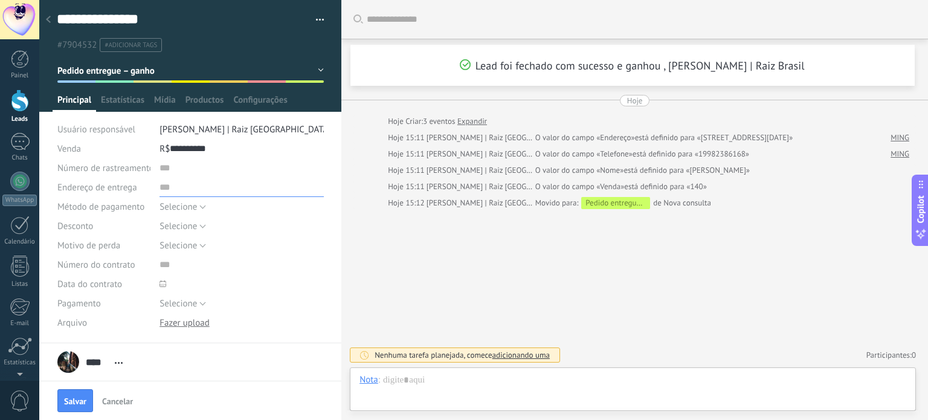
click at [278, 195] on input "text" at bounding box center [241, 187] width 164 height 19
click at [198, 204] on button "Selecione" at bounding box center [182, 206] width 47 height 19
click at [198, 202] on span "Selecione" at bounding box center [229, 206] width 167 height 11
click at [202, 230] on button "Selecione" at bounding box center [182, 225] width 47 height 19
click at [201, 228] on span "Selecione" at bounding box center [229, 225] width 167 height 11
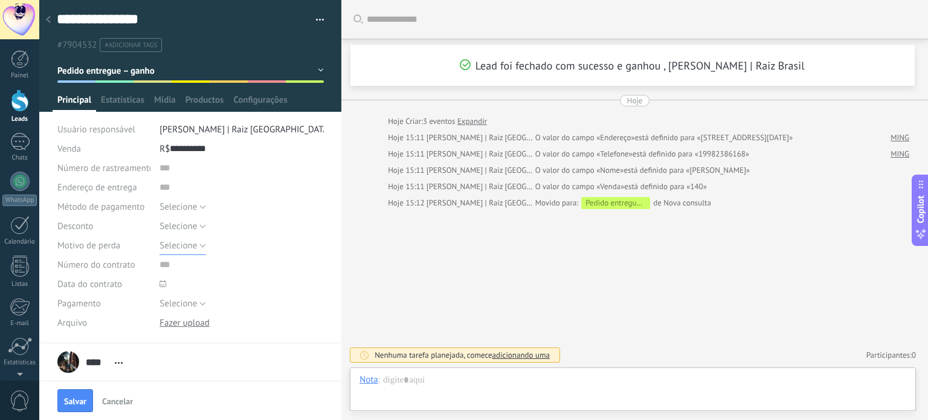
click at [197, 242] on button "Selecione" at bounding box center [182, 245] width 47 height 19
click at [0, 0] on span "Selecione" at bounding box center [0, 0] width 0 height 0
click at [197, 242] on button "Selecione" at bounding box center [182, 245] width 47 height 19
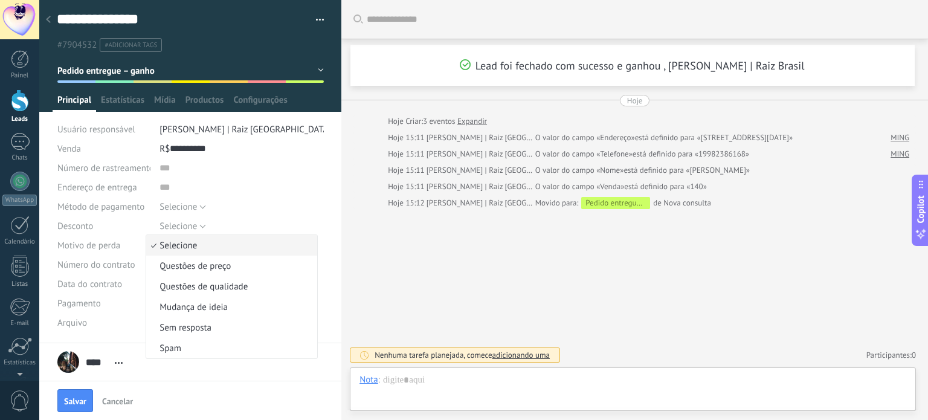
click at [197, 242] on span "Selecione" at bounding box center [229, 245] width 167 height 11
click at [197, 242] on button "Selecione" at bounding box center [182, 245] width 47 height 19
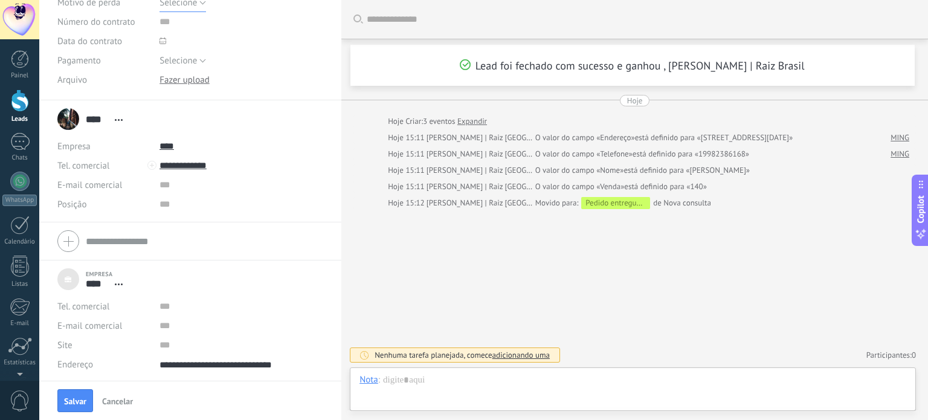
scroll to position [243, 0]
click at [391, 248] on div "Buscar Carregar mais Lead foi fechado com sucesso e ganhou , [PERSON_NAME] | Ra…" at bounding box center [634, 210] width 587 height 420
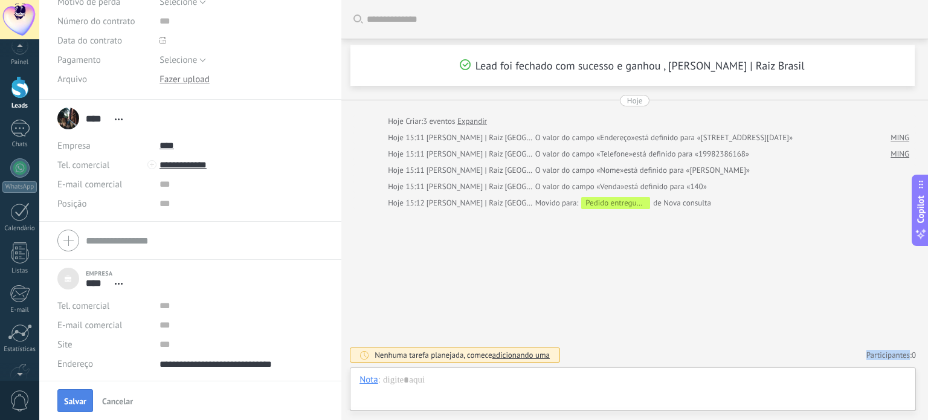
scroll to position [0, 0]
click at [82, 397] on span "Salvar" at bounding box center [75, 401] width 22 height 8
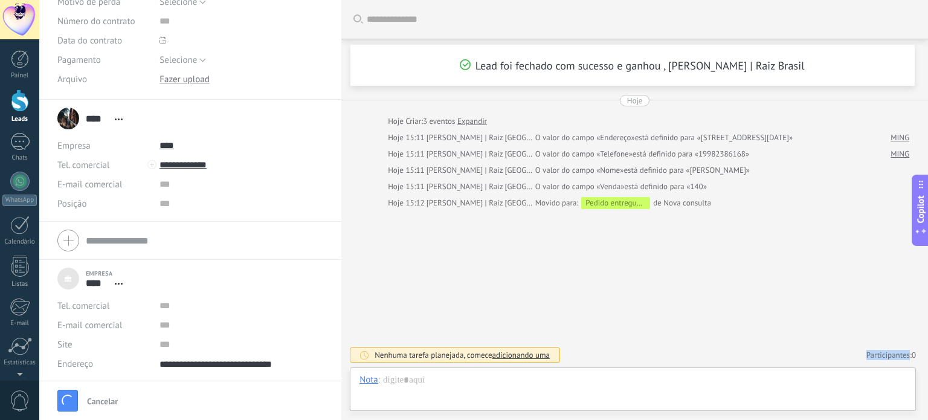
type input "**********"
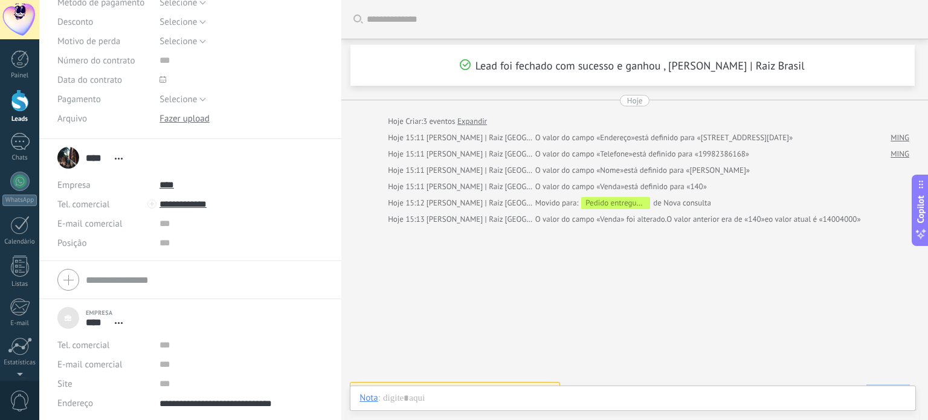
click at [17, 109] on div at bounding box center [20, 100] width 18 height 22
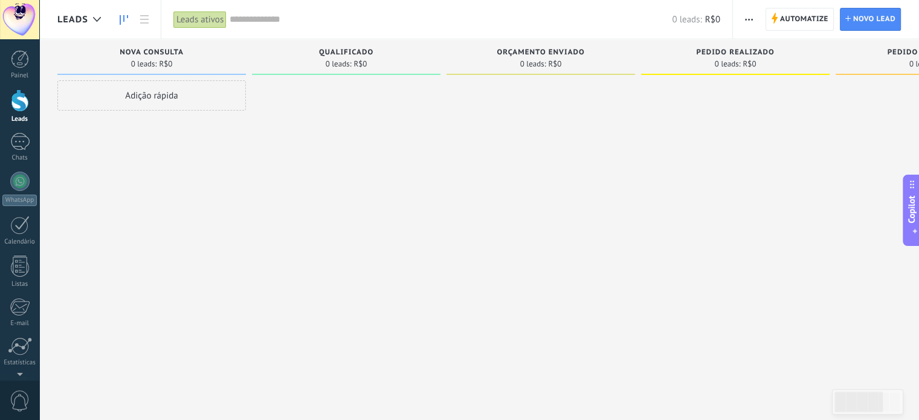
click at [883, 53] on div "Pedido processado" at bounding box center [929, 53] width 176 height 10
click at [904, 57] on div "Pedido processado 0 leads: R$0" at bounding box center [929, 57] width 188 height 36
click at [754, 57] on div "Pedido realizado" at bounding box center [735, 53] width 176 height 10
click at [498, 62] on div "0 leads: R$0" at bounding box center [540, 64] width 176 height 10
click at [374, 53] on div "Qualificado" at bounding box center [346, 53] width 176 height 10
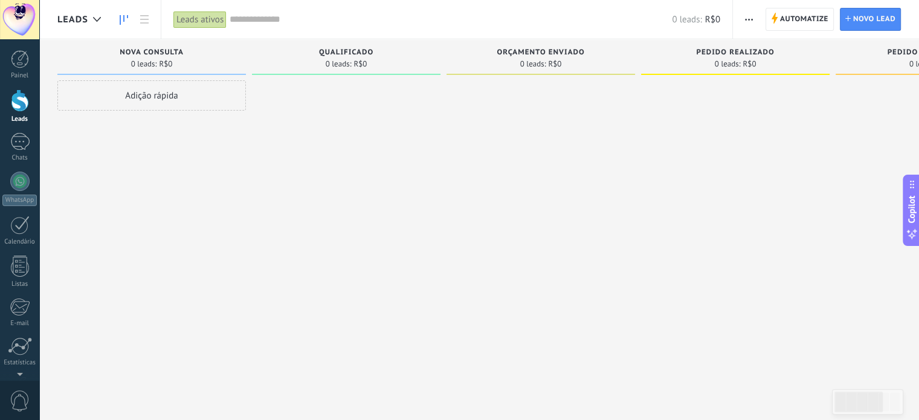
click at [171, 57] on div "Nova consulta" at bounding box center [151, 53] width 176 height 10
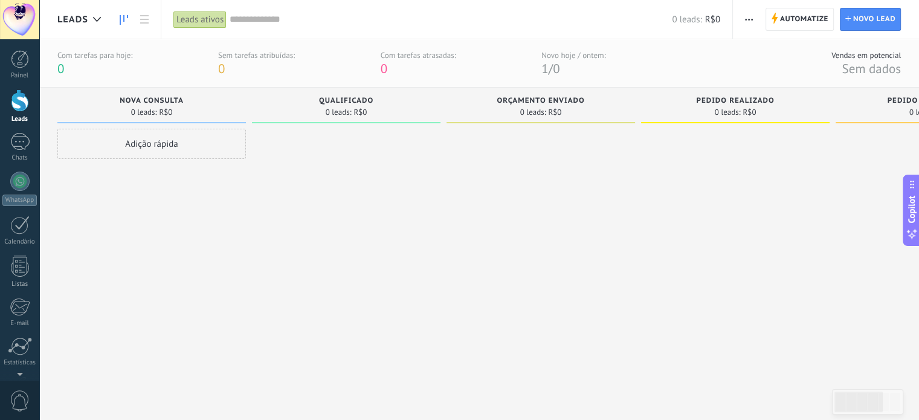
click at [573, 57] on div "Novo hoje / ontem:" at bounding box center [573, 55] width 64 height 10
click at [559, 60] on span "0" at bounding box center [556, 68] width 7 height 16
click at [545, 115] on div "0 leads: R$0" at bounding box center [541, 112] width 42 height 7
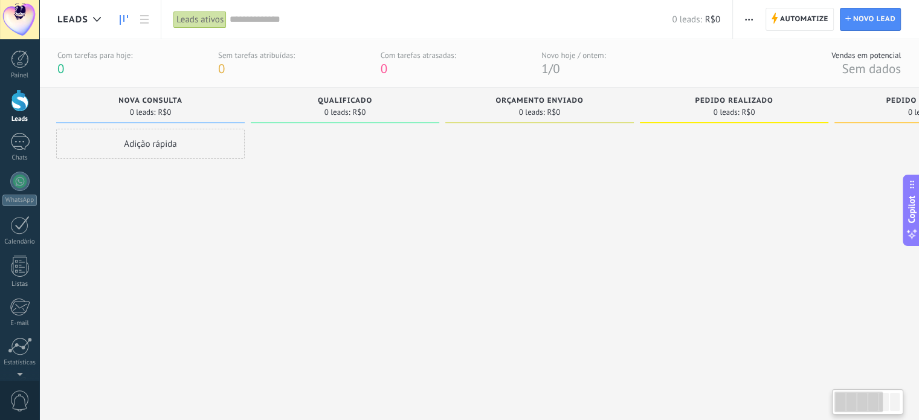
click at [547, 109] on span "R$0" at bounding box center [553, 112] width 13 height 7
drag, startPoint x: 575, startPoint y: 111, endPoint x: 604, endPoint y: 104, distance: 29.6
click at [579, 111] on div "0 leads: R$0" at bounding box center [539, 112] width 176 height 10
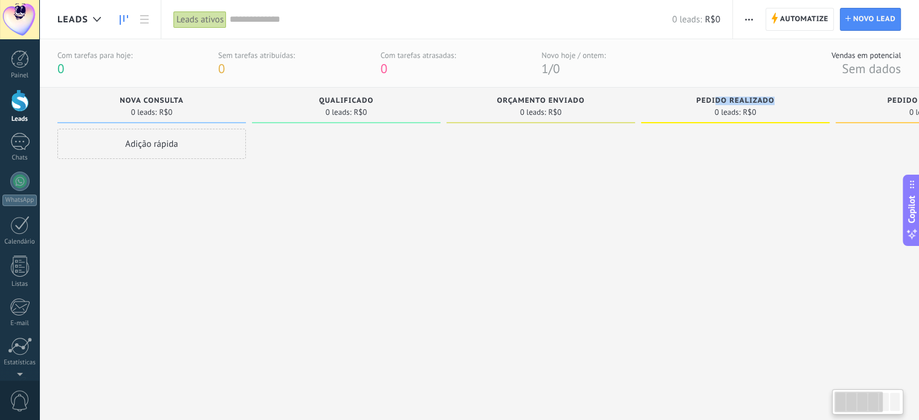
click at [715, 106] on div "Pedido realizado" at bounding box center [735, 102] width 176 height 10
click at [800, 101] on div "Pedido realizado" at bounding box center [735, 102] width 176 height 10
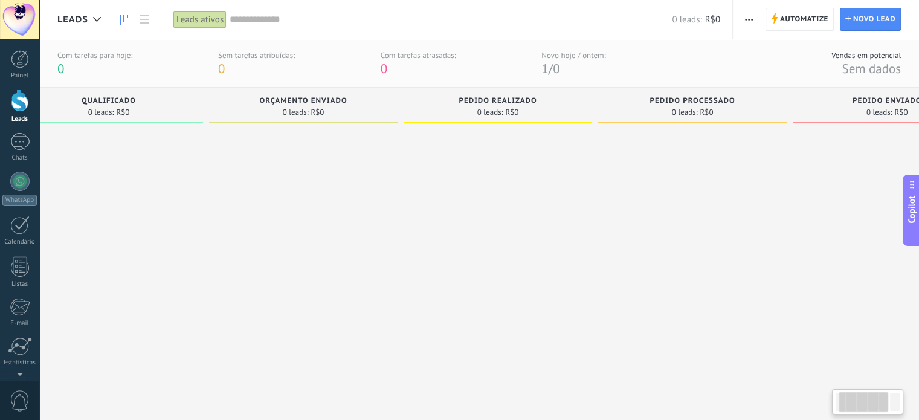
drag, startPoint x: 778, startPoint y: 144, endPoint x: 541, endPoint y: 152, distance: 237.5
click at [541, 152] on div at bounding box center [497, 260] width 188 height 262
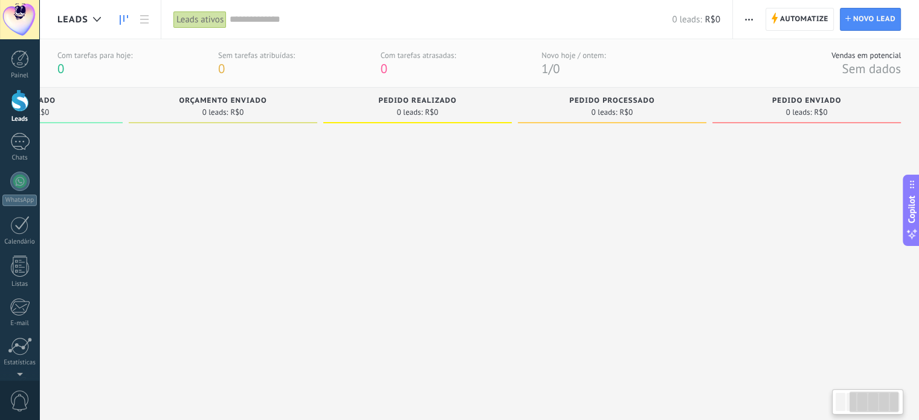
drag, startPoint x: 788, startPoint y: 111, endPoint x: 580, endPoint y: 111, distance: 207.8
click at [580, 111] on div "Pedido processado 0 leads: R$0" at bounding box center [615, 239] width 194 height 303
click at [580, 111] on div "0 leads: R$0" at bounding box center [612, 112] width 176 height 10
click at [528, 118] on div "Pedido processado 0 leads: R$0" at bounding box center [612, 106] width 188 height 36
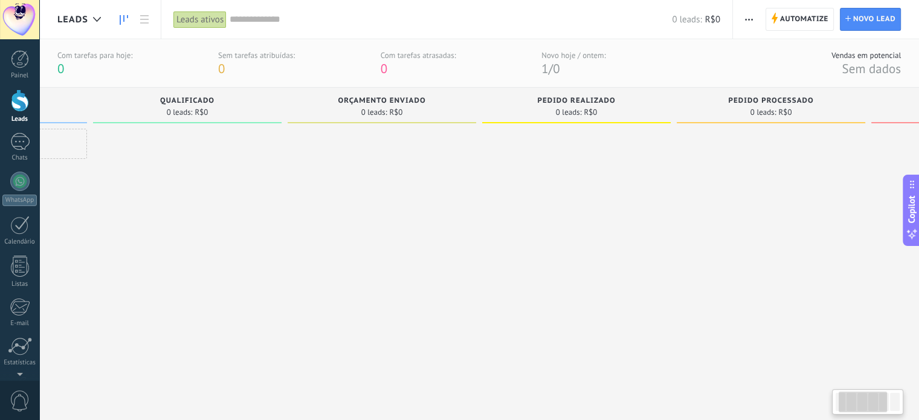
scroll to position [0, 0]
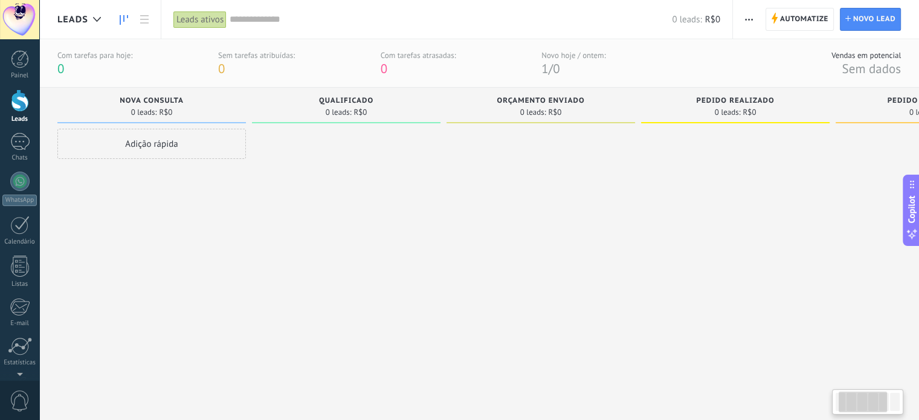
drag, startPoint x: 542, startPoint y: 121, endPoint x: 812, endPoint y: 121, distance: 270.0
click at [879, 110] on div "Pedido processado 0 leads: R$0" at bounding box center [929, 106] width 188 height 36
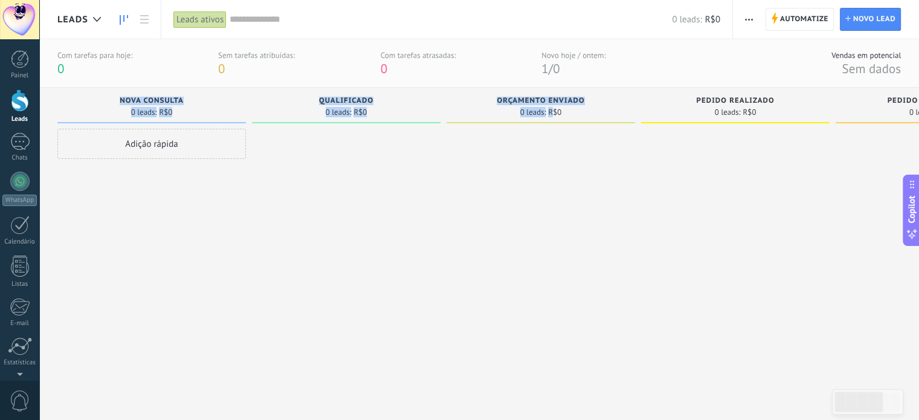
drag, startPoint x: 553, startPoint y: 115, endPoint x: 828, endPoint y: 77, distance: 277.5
click at [829, 77] on div "Com tarefas para hoje: 0 Sem tarefas atribuídas: 0 Com tarefas atrasadas: 0 Nov…" at bounding box center [478, 240] width 879 height 480
click at [353, 176] on div at bounding box center [346, 260] width 188 height 262
click at [754, 108] on div "0 leads: R$0" at bounding box center [735, 112] width 176 height 10
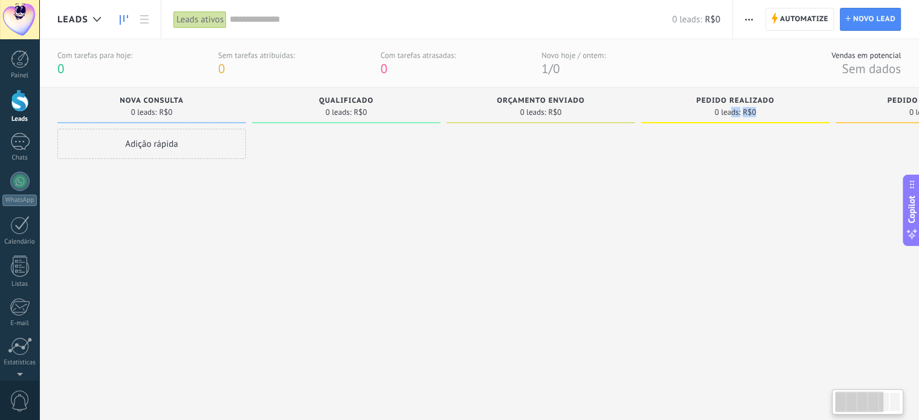
scroll to position [0, 7]
drag, startPoint x: 739, startPoint y: 111, endPoint x: 609, endPoint y: 117, distance: 130.0
click at [580, 118] on div "Etapa de leads de entrada solicitações: 0 0 0 0 0 0 0 0 0 Nova consulta 0 leads…" at bounding box center [640, 239] width 1179 height 303
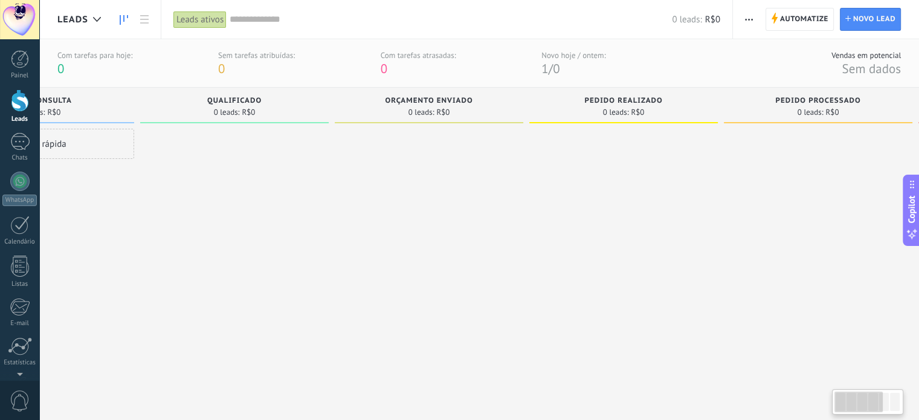
scroll to position [0, 0]
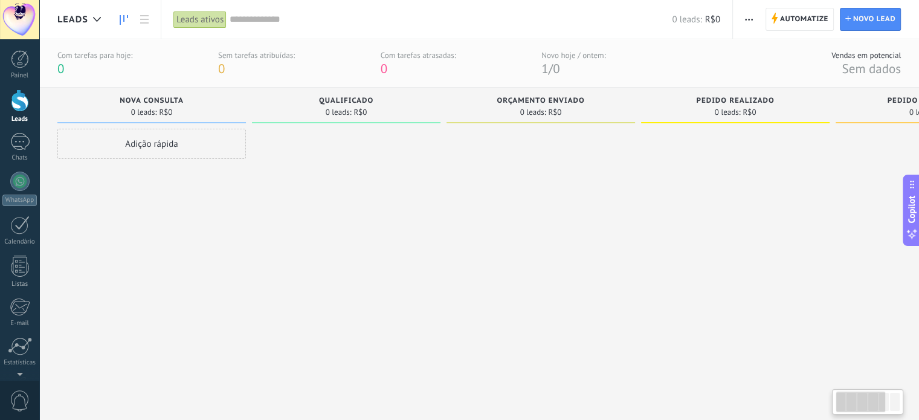
drag, startPoint x: 780, startPoint y: 117, endPoint x: 844, endPoint y: 120, distance: 64.1
click at [877, 120] on div "Etapa de leads de entrada solicitações: 0 0 0 0 0 0 0 0 0 Nova consulta 0 leads…" at bounding box center [646, 239] width 1179 height 303
drag, startPoint x: 357, startPoint y: 126, endPoint x: 789, endPoint y: 127, distance: 432.5
click at [789, 127] on div "Etapa de leads de entrada solicitações: 0 0 0 0 0 0 0 0 0 Nova consulta 0 leads…" at bounding box center [646, 239] width 1179 height 303
click at [857, 69] on span "Sem dados" at bounding box center [870, 68] width 59 height 16
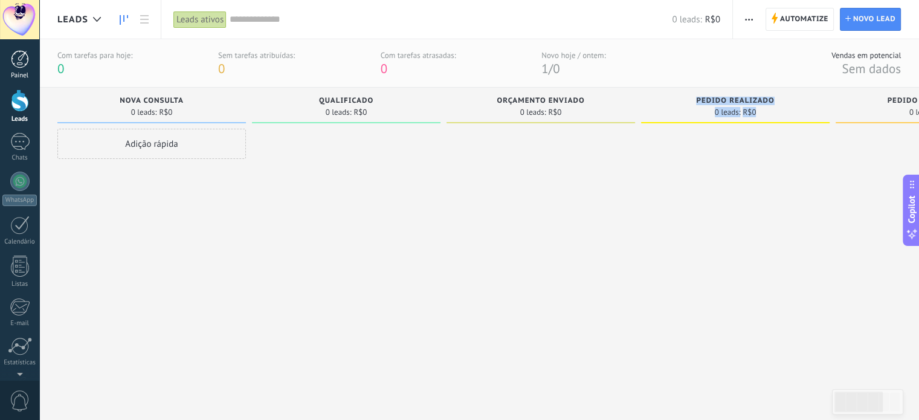
click at [18, 63] on div at bounding box center [20, 59] width 18 height 18
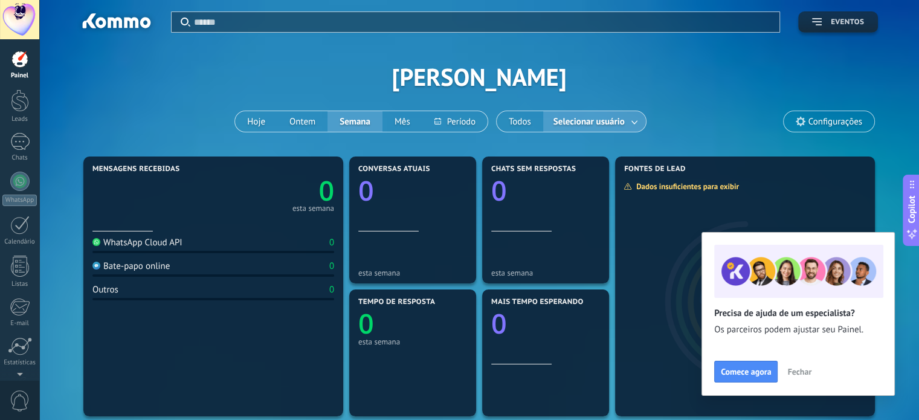
click at [838, 25] on span "Eventos" at bounding box center [847, 22] width 33 height 8
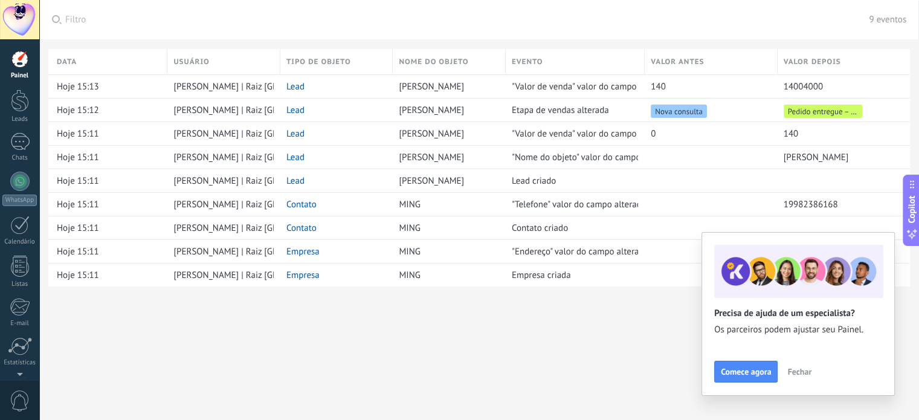
scroll to position [181, 0]
click at [793, 376] on span "Fechar" at bounding box center [799, 371] width 24 height 8
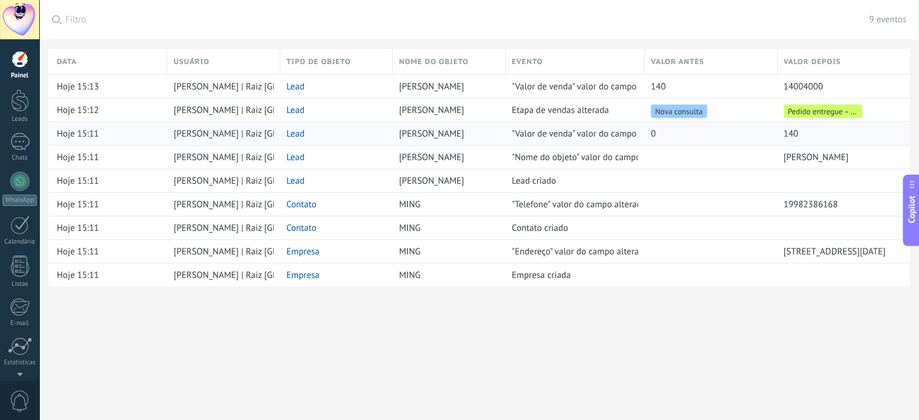
scroll to position [423, 0]
drag, startPoint x: 841, startPoint y: 144, endPoint x: 808, endPoint y: 137, distance: 34.1
click at [834, 141] on div "Data Usuário Tipo de objeto Nome do objeto Evento Valor antes Valor depois Hoje…" at bounding box center [483, 167] width 870 height 237
drag, startPoint x: 808, startPoint y: 137, endPoint x: 652, endPoint y: 130, distance: 156.0
click at [647, 138] on div "Hoje 15:11 [PERSON_NAME] | Raiz Brasil Lead [PERSON_NAME] "Valor de venda" valo…" at bounding box center [478, 133] width 861 height 24
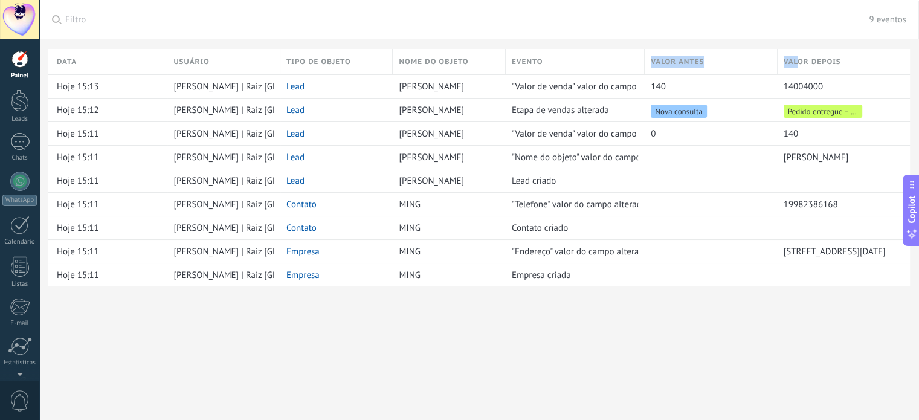
drag, startPoint x: 780, startPoint y: 59, endPoint x: 635, endPoint y: 63, distance: 145.6
click at [635, 63] on div "Data Usuário Tipo de objeto Nome do objeto Evento Valor antes Valor depois" at bounding box center [478, 61] width 861 height 25
click at [638, 63] on div at bounding box center [644, 62] width 13 height 23
click at [73, 82] on span "Hoje 15:13" at bounding box center [78, 86] width 42 height 11
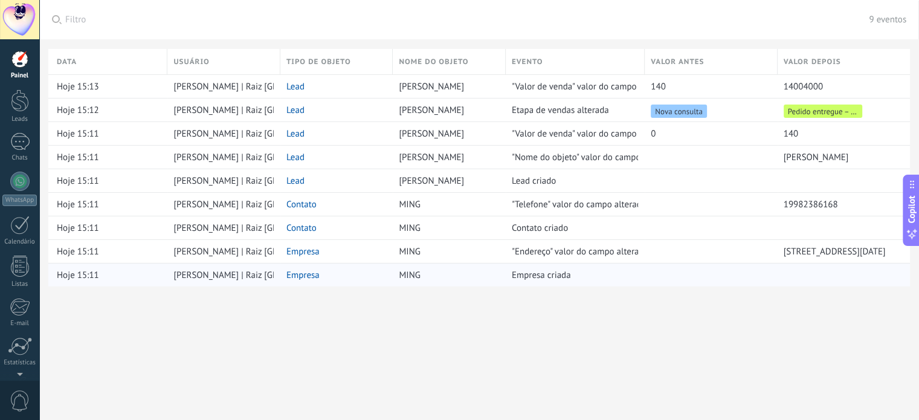
click at [309, 270] on link "Empresa" at bounding box center [302, 274] width 33 height 11
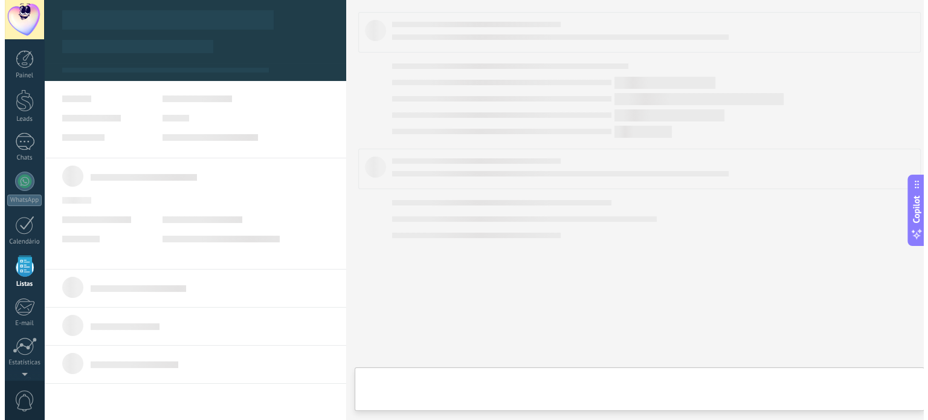
scroll to position [74, 0]
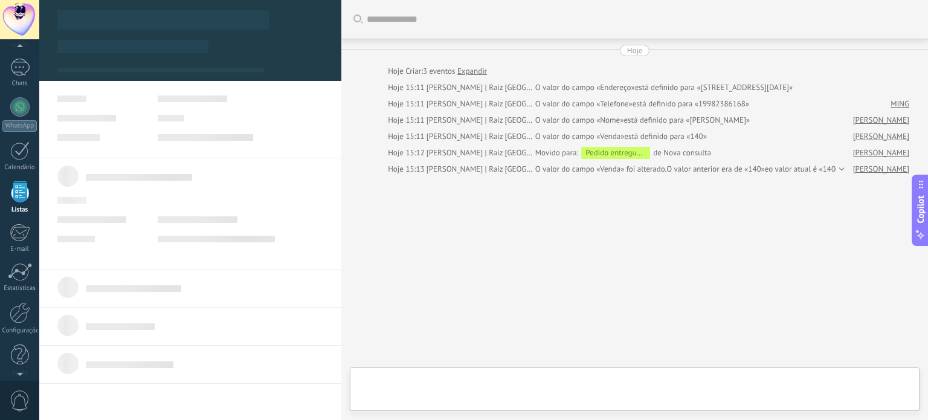
type textarea "**********"
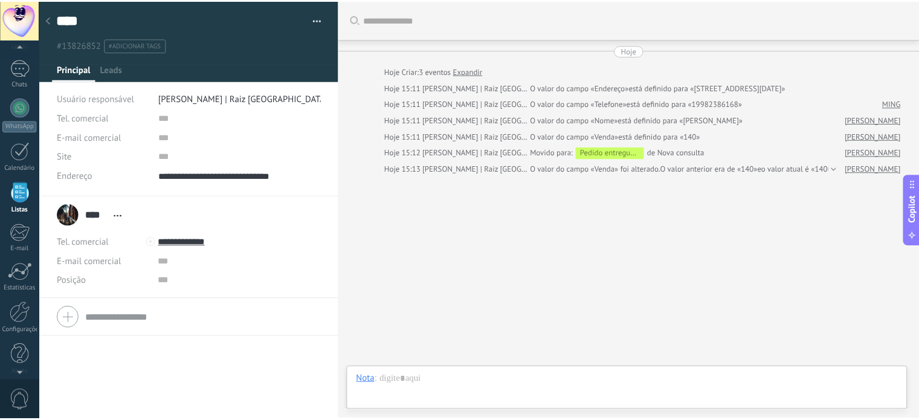
scroll to position [12, 0]
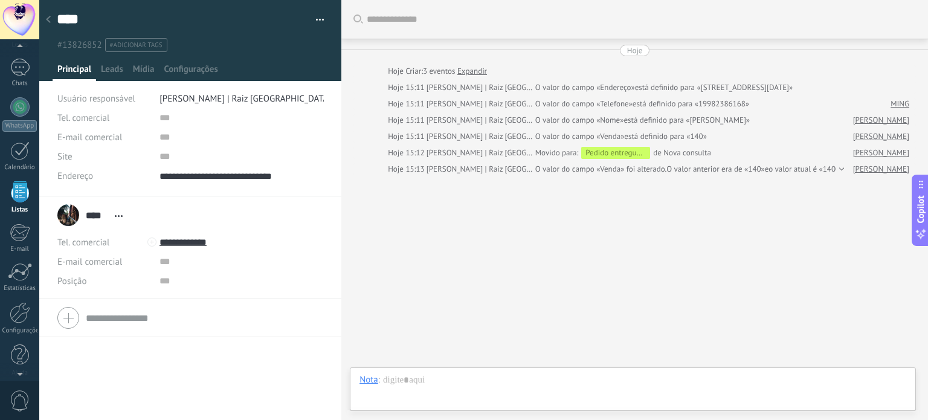
click at [114, 62] on div at bounding box center [190, 40] width 303 height 81
click at [317, 22] on span "button" at bounding box center [320, 22] width 8 height 2
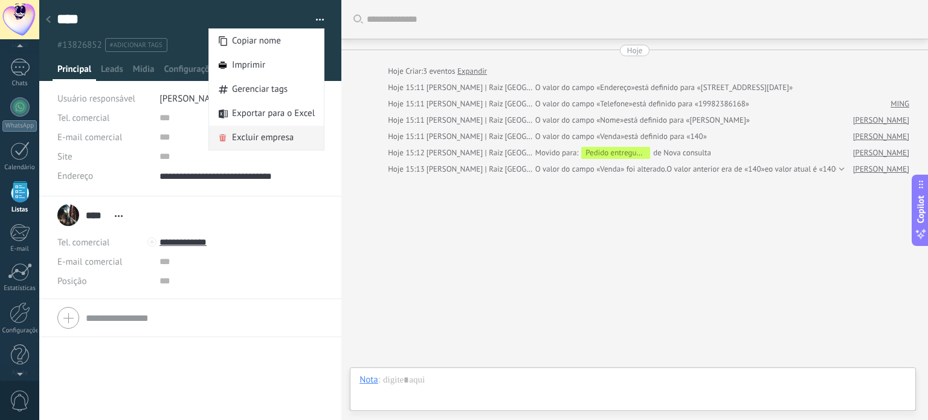
click at [245, 127] on span "Excluir empresa" at bounding box center [263, 138] width 62 height 24
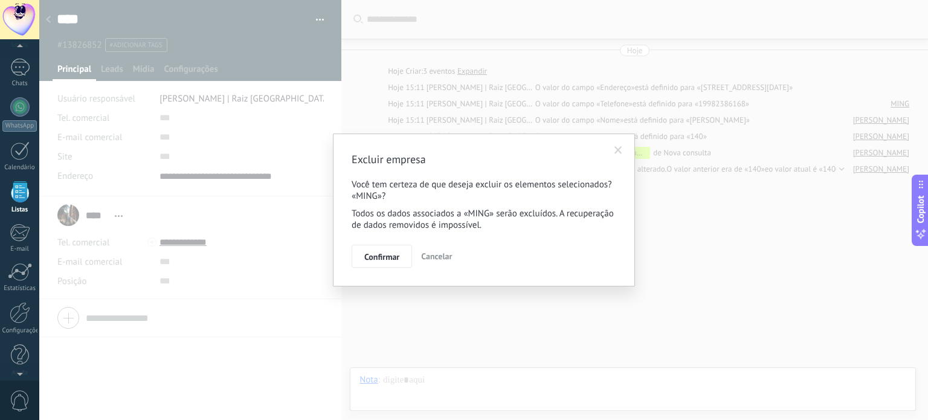
click at [372, 261] on span "Confirmar" at bounding box center [381, 256] width 35 height 8
